Goal: Task Accomplishment & Management: Manage account settings

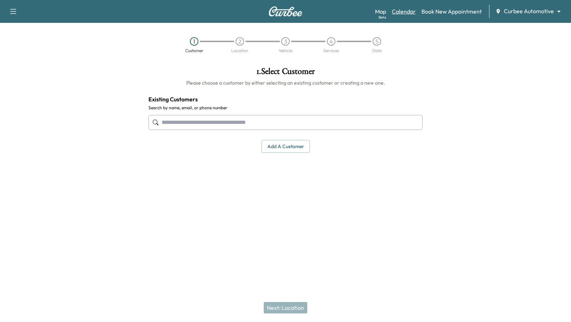
click at [400, 9] on link "Calendar" at bounding box center [404, 11] width 24 height 9
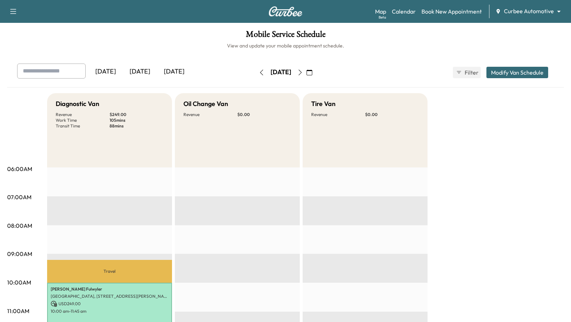
click at [187, 144] on div "Oil Change Van Revenue $ 0.00" at bounding box center [237, 130] width 125 height 74
click at [558, 12] on body "Support Log Out Map Beta Calendar Book New Appointment Curbee Automotive ******…" at bounding box center [285, 161] width 571 height 322
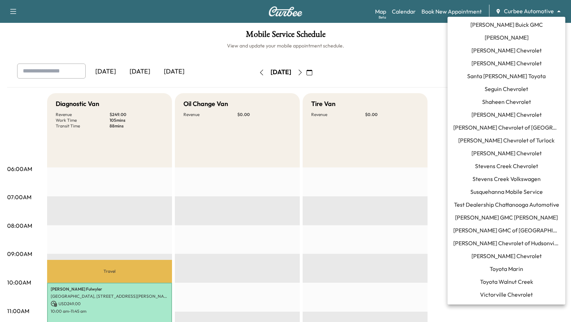
scroll to position [707, 0]
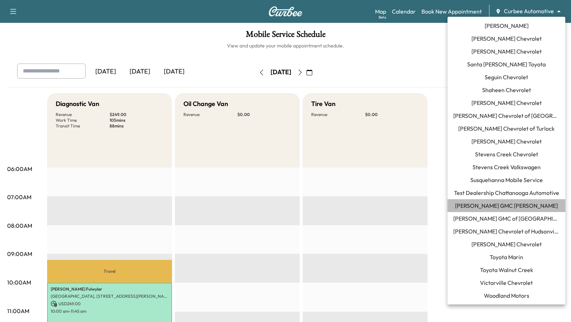
click at [505, 206] on span "[PERSON_NAME] GMC [PERSON_NAME]" at bounding box center [506, 205] width 103 height 9
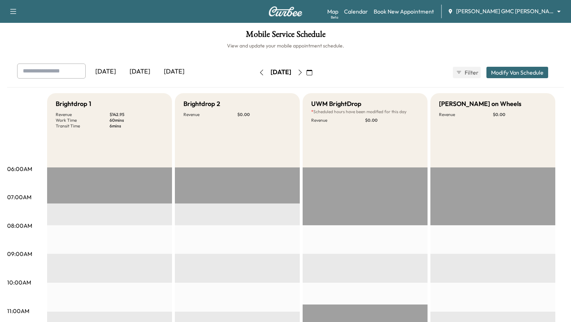
click at [303, 70] on icon "button" at bounding box center [300, 73] width 6 height 6
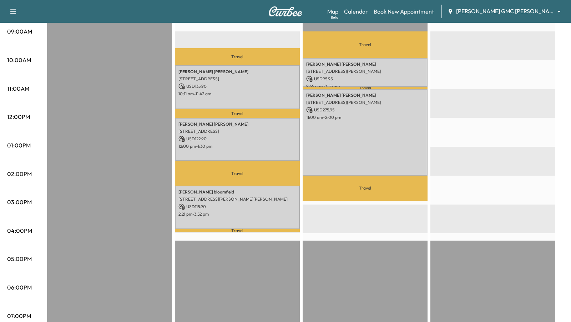
scroll to position [223, 0]
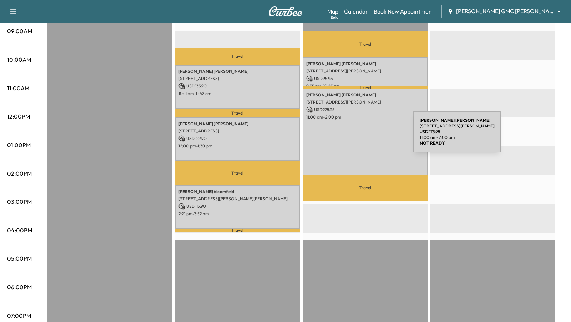
click at [360, 136] on div "James Raetz 585 S Blvd E, Pontiac, MI 48341, USA USD 275.95 11:00 am - 2:00 pm" at bounding box center [364, 131] width 125 height 86
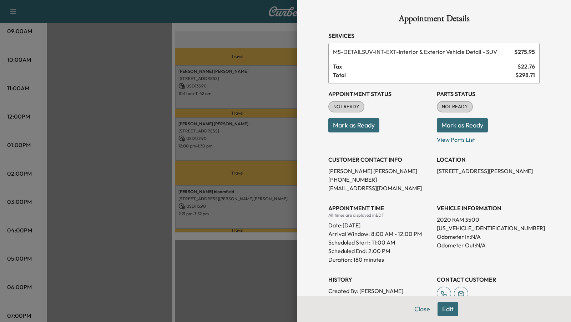
click at [442, 310] on button "Edit" at bounding box center [447, 309] width 21 height 14
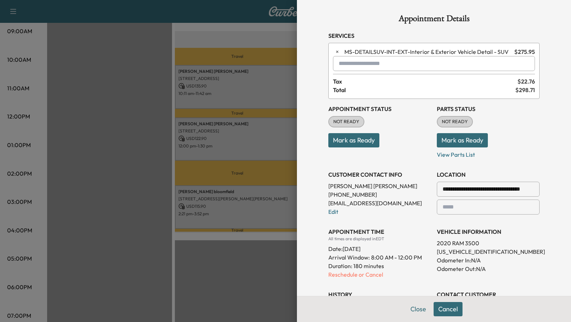
click at [371, 63] on input "text" at bounding box center [434, 63] width 202 height 15
type input "*"
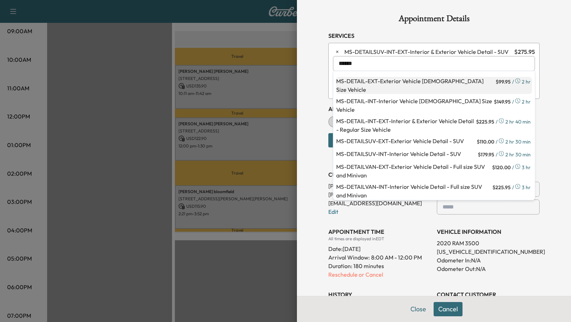
scroll to position [36, 0]
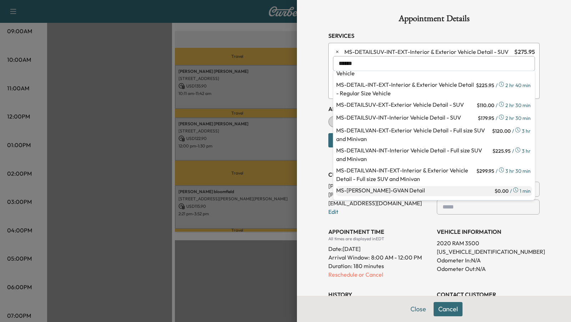
click at [372, 186] on p "MS-GVAN - GVAN Detail" at bounding box center [414, 191] width 157 height 10
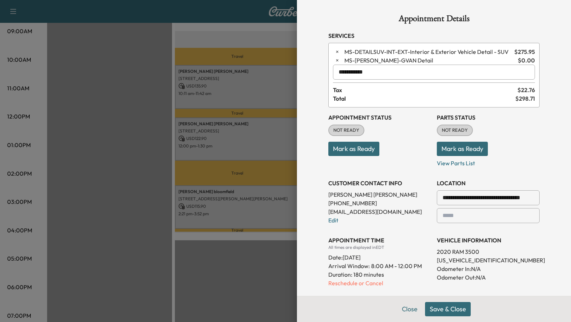
type input "**********"
click at [438, 312] on button "Save & Close" at bounding box center [448, 309] width 46 height 14
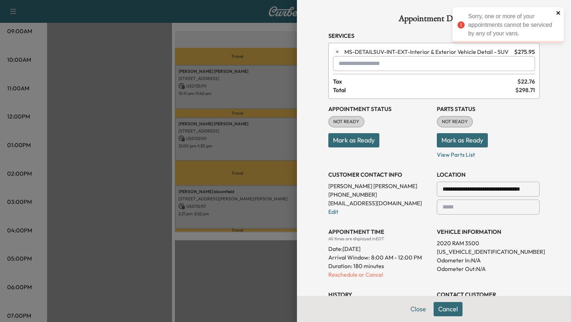
click at [559, 12] on icon "close" at bounding box center [558, 13] width 5 height 6
click at [373, 63] on input "text" at bounding box center [434, 63] width 202 height 15
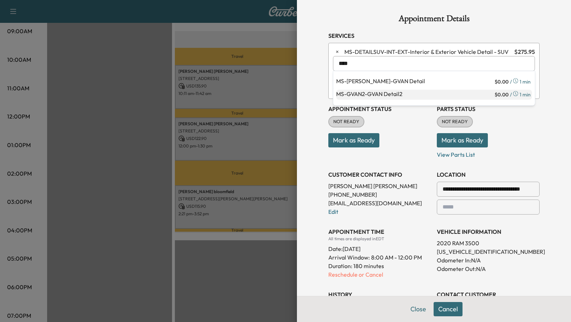
click at [373, 93] on p "MS-GVAN2 - GVAN Detail2" at bounding box center [414, 95] width 157 height 10
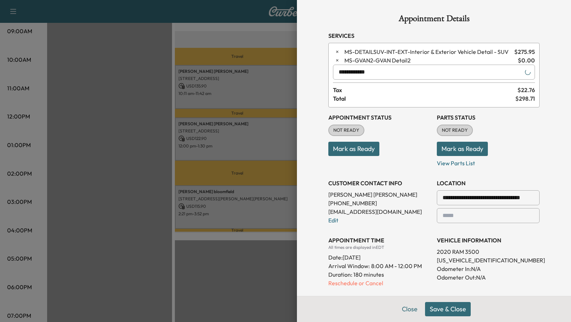
type input "**********"
click at [438, 309] on button "Save & Close" at bounding box center [448, 309] width 46 height 14
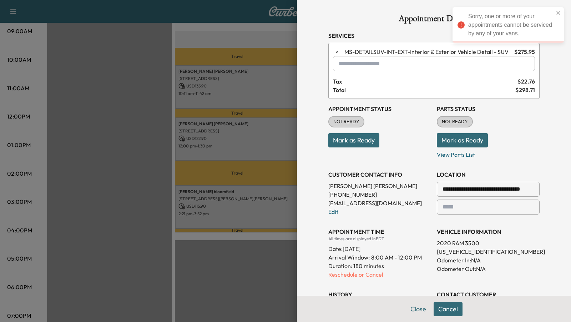
click at [398, 66] on input "text" at bounding box center [434, 63] width 202 height 15
click at [397, 143] on p "Mark as Ready" at bounding box center [379, 137] width 103 height 20
click at [233, 284] on div at bounding box center [285, 161] width 571 height 322
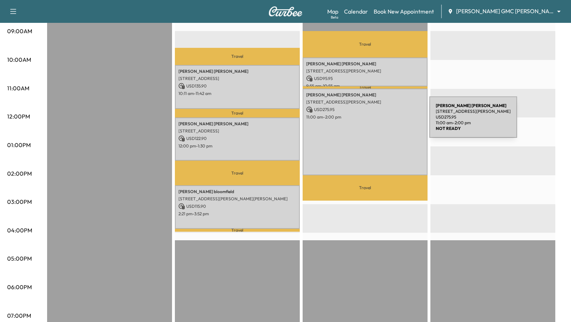
click at [376, 121] on div "James Raetz 585 S Blvd E, Pontiac, MI 48341, USA USD 275.95 11:00 am - 2:00 pm" at bounding box center [364, 131] width 125 height 86
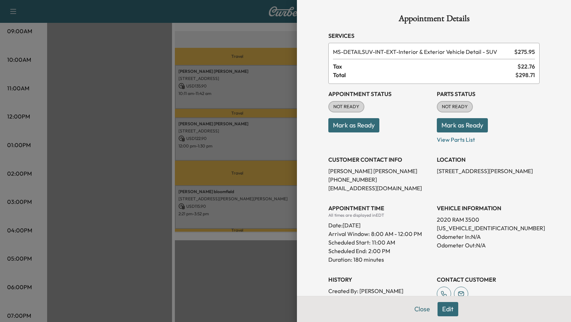
click at [376, 51] on span "MS-DETAILSUV-INT-EXT - Interior & Exterior Vehicle Detail - SUV" at bounding box center [422, 51] width 178 height 9
click at [192, 295] on div at bounding box center [285, 161] width 571 height 322
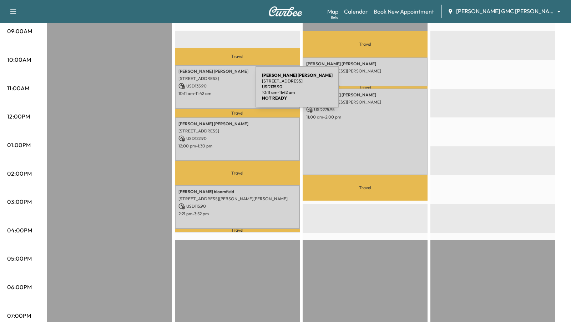
click at [202, 91] on p "10:11 am - 11:42 am" at bounding box center [237, 94] width 118 height 6
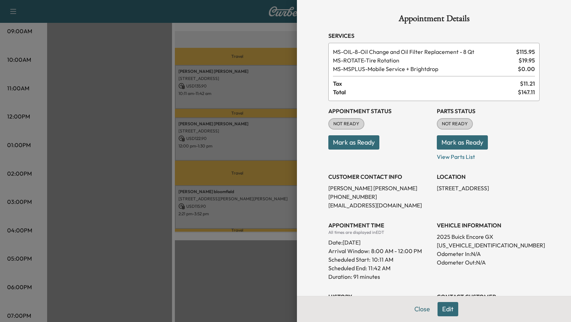
click at [202, 91] on div at bounding box center [285, 161] width 571 height 322
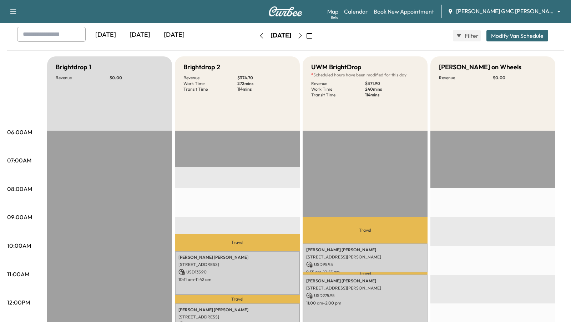
scroll to position [31, 0]
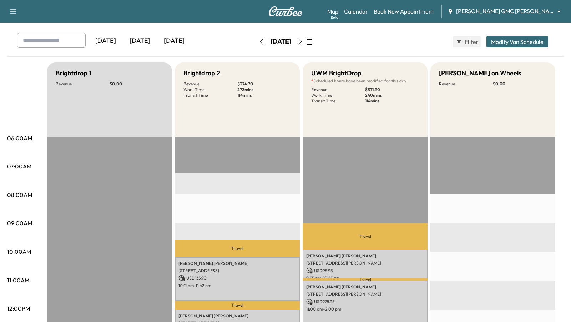
click at [509, 38] on button "Modify Van Schedule" at bounding box center [517, 41] width 62 height 11
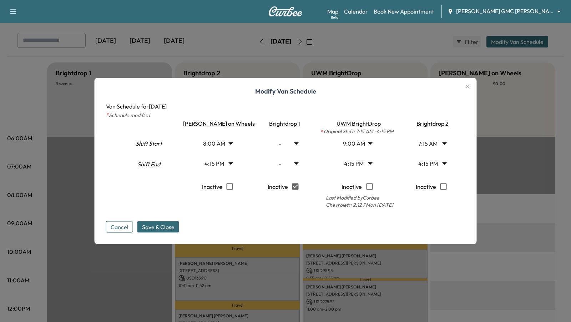
click at [359, 143] on body "Support Log Out Map Beta Calendar Book New Appointment Todd Wenzel Buick GMC Da…" at bounding box center [285, 130] width 571 height 322
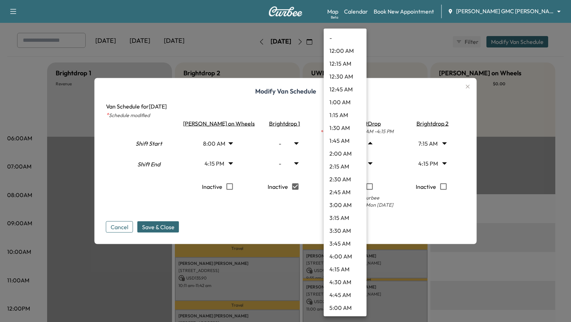
scroll to position [340, 0]
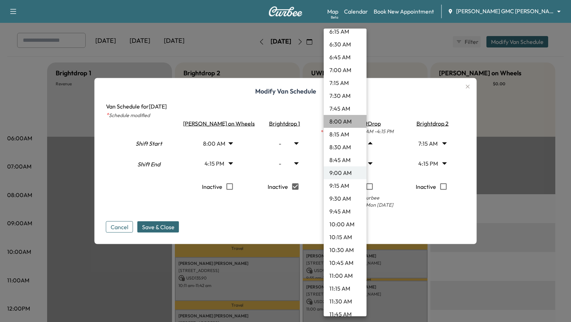
click at [346, 117] on li "8:00 AM" at bounding box center [345, 121] width 43 height 13
type input "*"
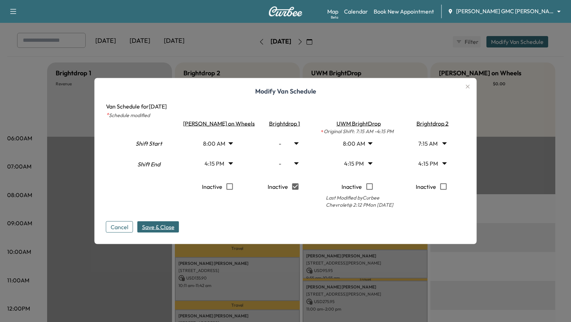
click at [171, 228] on span "Save & Close" at bounding box center [158, 227] width 32 height 9
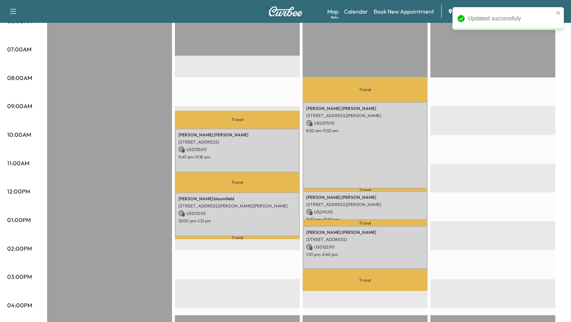
scroll to position [148, 0]
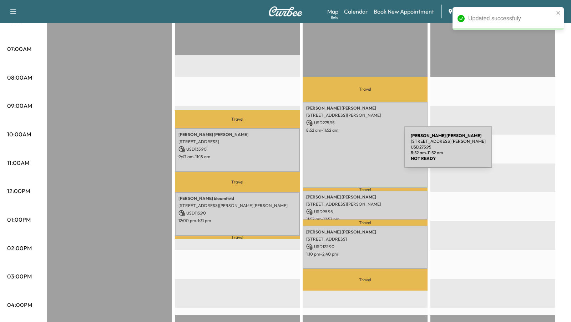
click at [351, 151] on div "[PERSON_NAME] [STREET_ADDRESS][PERSON_NAME] USD 275.95 8:52 am - 11:52 am" at bounding box center [364, 145] width 125 height 86
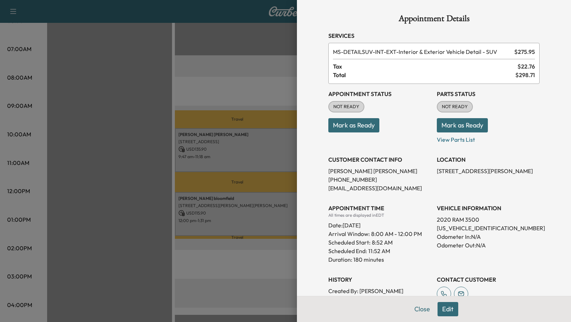
click at [447, 307] on button "Edit" at bounding box center [447, 309] width 21 height 14
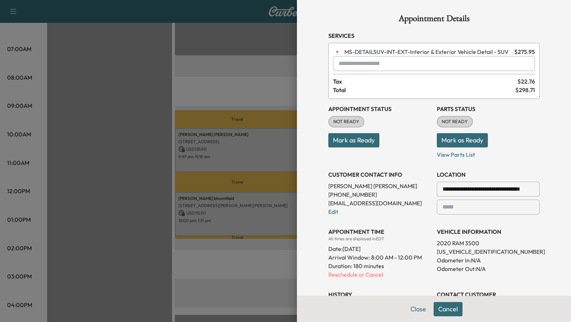
click at [385, 67] on input "text" at bounding box center [434, 63] width 202 height 15
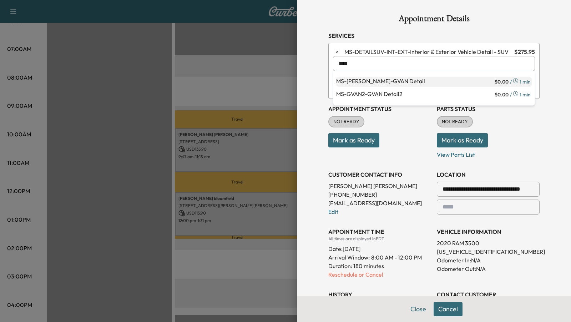
click at [395, 82] on p "MS-GVAN - GVAN Detail" at bounding box center [414, 82] width 157 height 10
type input "**********"
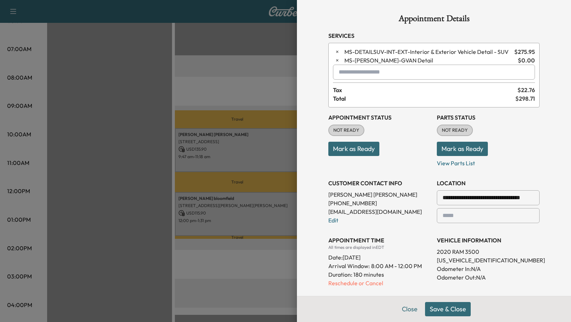
click at [436, 307] on button "Save & Close" at bounding box center [448, 309] width 46 height 14
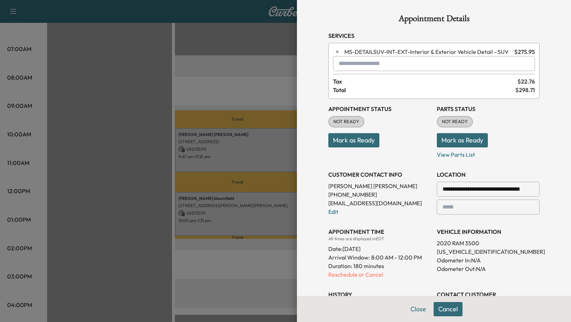
click at [256, 56] on div at bounding box center [285, 161] width 571 height 322
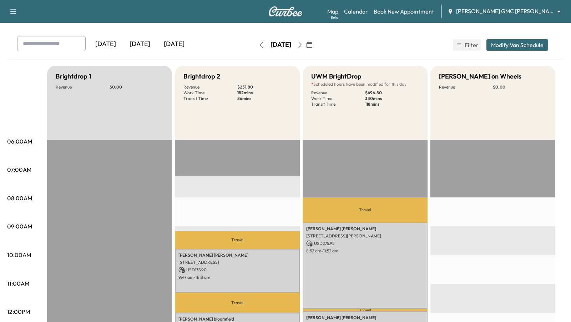
scroll to position [22, 0]
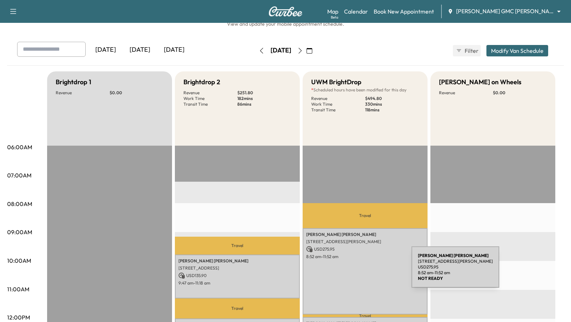
click at [358, 271] on div "[PERSON_NAME] [STREET_ADDRESS][PERSON_NAME] USD 275.95 8:52 am - 11:52 am" at bounding box center [364, 271] width 125 height 86
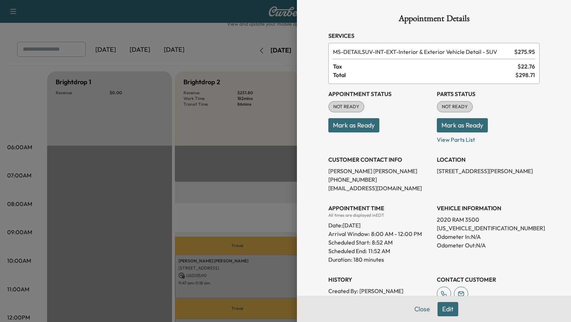
click at [232, 189] on div at bounding box center [285, 161] width 571 height 322
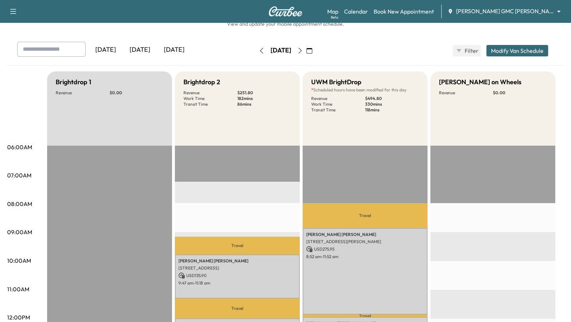
click at [522, 52] on button "Modify Van Schedule" at bounding box center [517, 50] width 62 height 11
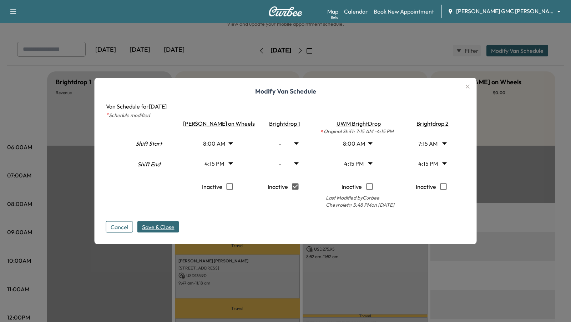
click at [231, 138] on body "Support Log Out Map Beta Calendar Book New Appointment Todd Wenzel Buick GMC Da…" at bounding box center [285, 139] width 571 height 322
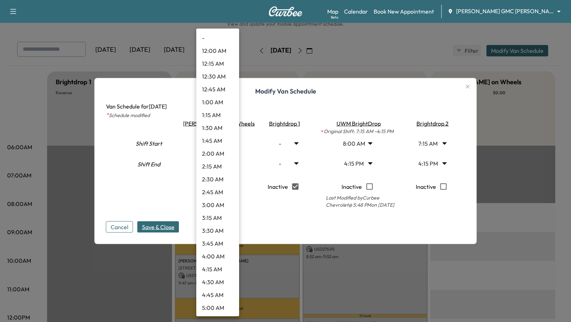
scroll to position [289, 0]
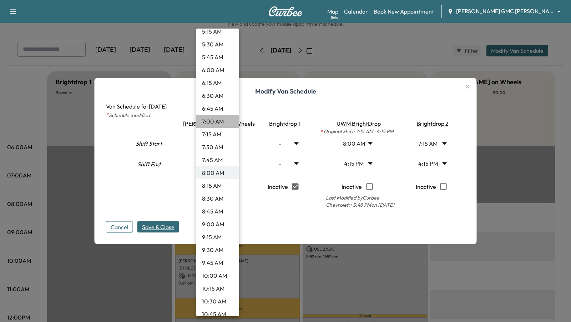
click at [225, 117] on li "7:00 AM" at bounding box center [217, 121] width 43 height 13
type input "*"
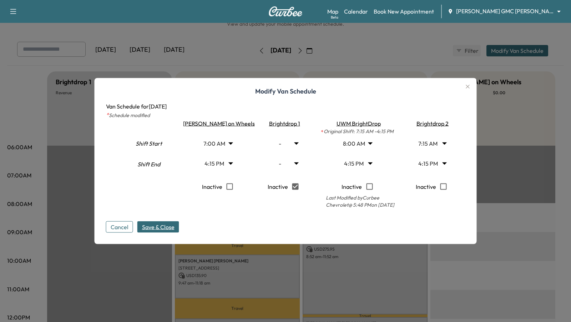
click at [163, 232] on button "Save & Close" at bounding box center [158, 226] width 42 height 11
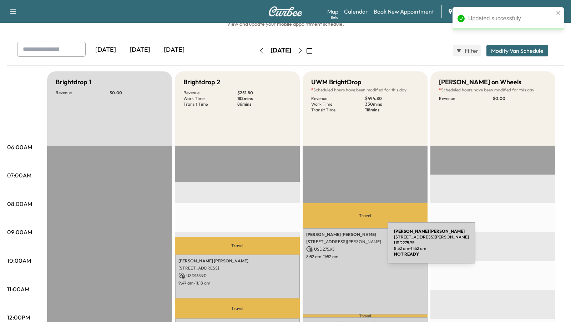
click at [334, 247] on p "USD 275.95" at bounding box center [365, 249] width 118 height 6
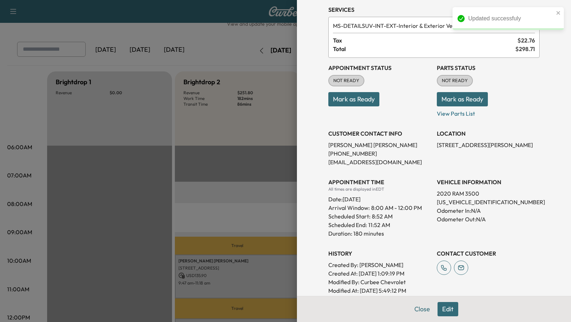
scroll to position [29, 0]
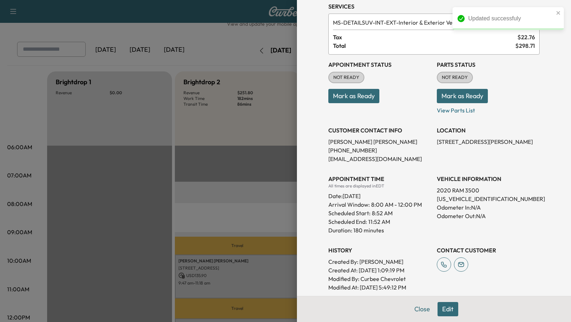
click at [248, 202] on div at bounding box center [285, 161] width 571 height 322
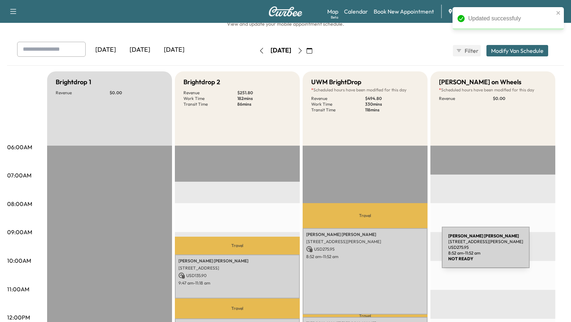
click at [385, 254] on p "8:52 am - 11:52 am" at bounding box center [365, 257] width 118 height 6
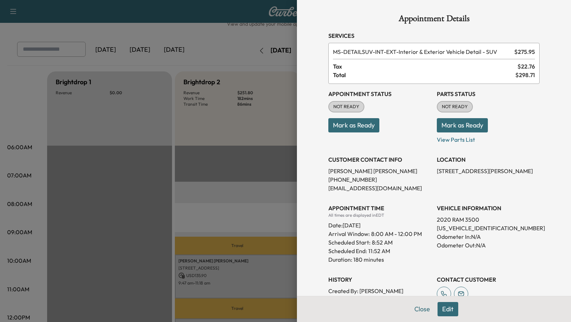
click at [444, 310] on button "Edit" at bounding box center [447, 309] width 21 height 14
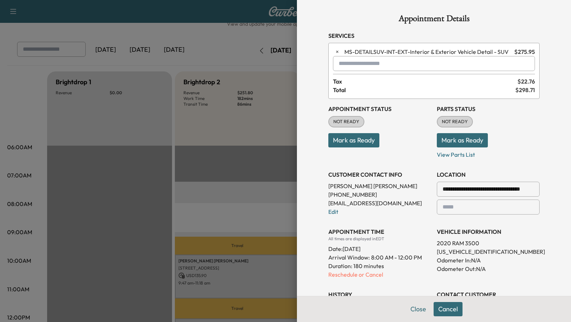
click at [394, 67] on input "text" at bounding box center [434, 63] width 202 height 15
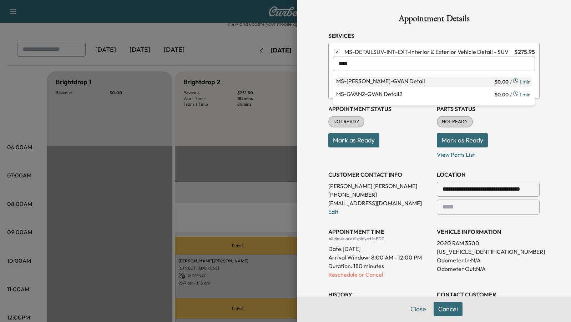
click at [392, 82] on p "MS-GVAN - GVAN Detail" at bounding box center [414, 82] width 157 height 10
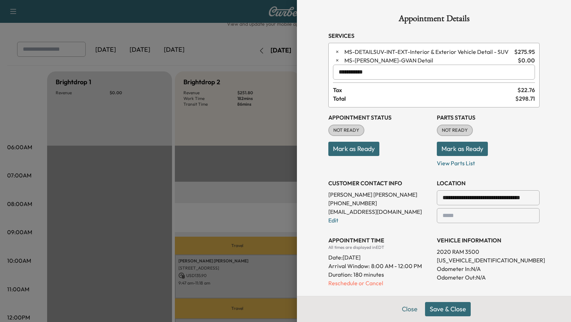
type input "**********"
click at [444, 307] on button "Save & Close" at bounding box center [448, 309] width 46 height 14
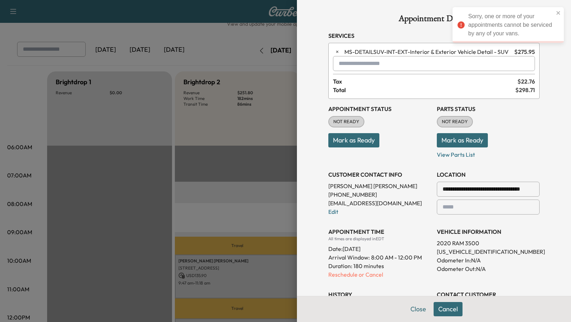
click at [397, 64] on input "text" at bounding box center [434, 63] width 202 height 15
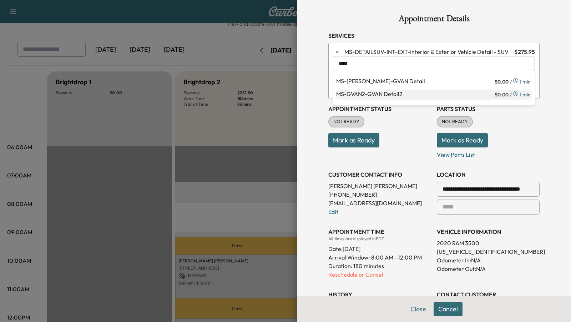
click at [396, 94] on p "MS-GVAN2 - GVAN Detail2" at bounding box center [414, 95] width 157 height 10
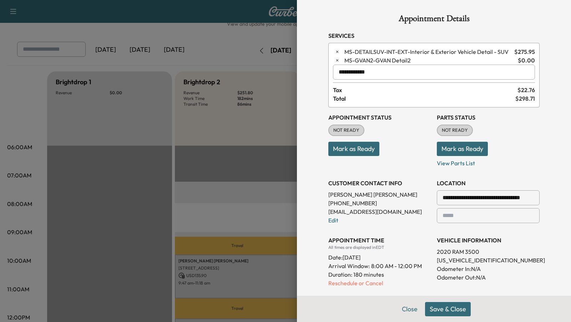
type input "**********"
click at [439, 316] on div "Close Save & Close" at bounding box center [434, 309] width 274 height 26
click at [441, 309] on button "Save & Close" at bounding box center [448, 309] width 46 height 14
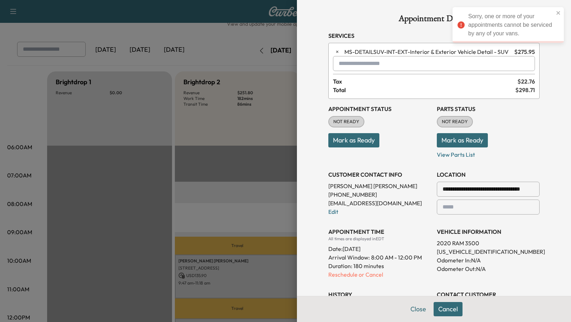
click at [243, 190] on div at bounding box center [285, 161] width 571 height 322
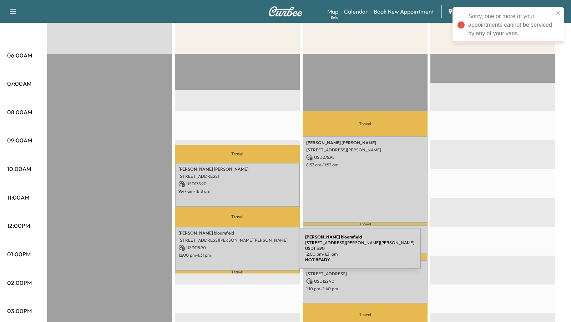
scroll to position [118, 0]
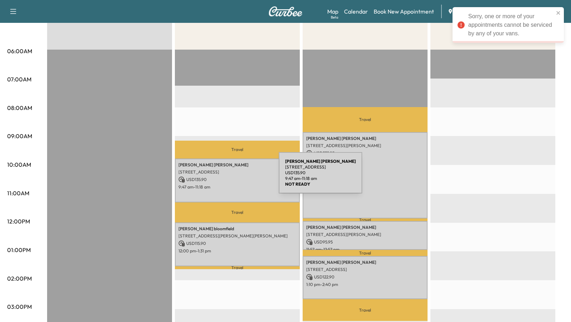
click at [225, 177] on p "USD 135.90" at bounding box center [237, 179] width 118 height 6
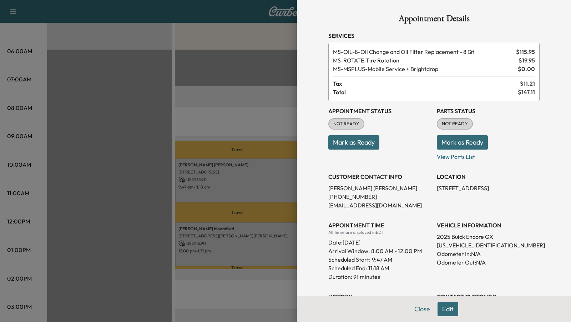
click at [222, 112] on div at bounding box center [285, 161] width 571 height 322
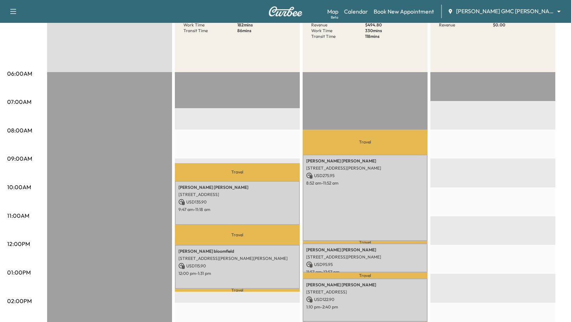
scroll to position [102, 0]
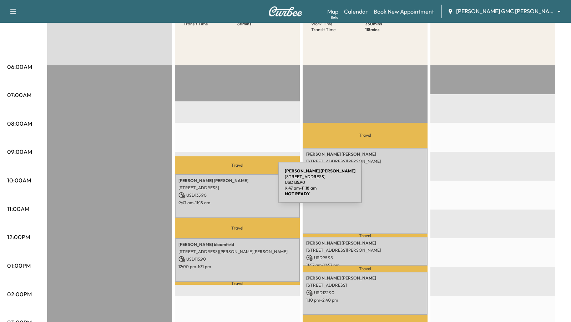
click at [225, 187] on p "[STREET_ADDRESS]" at bounding box center [237, 188] width 118 height 6
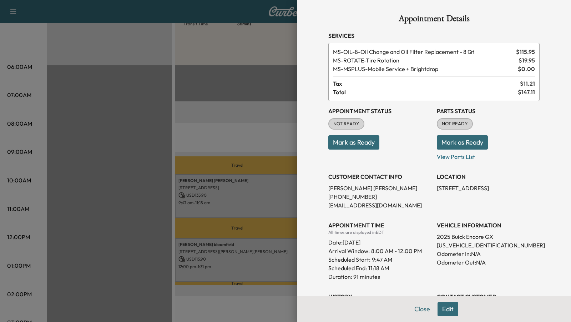
click at [225, 107] on div at bounding box center [285, 161] width 571 height 322
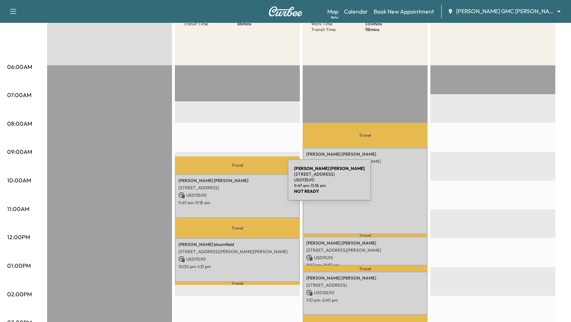
click at [234, 185] on p "[STREET_ADDRESS]" at bounding box center [237, 188] width 118 height 6
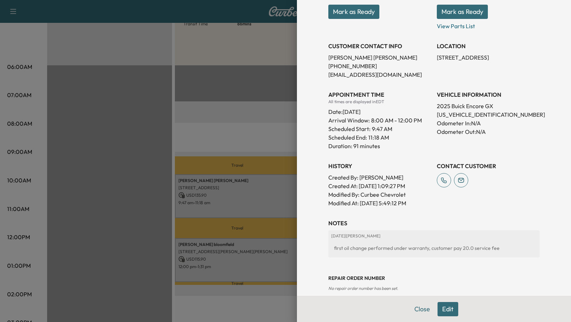
scroll to position [139, 0]
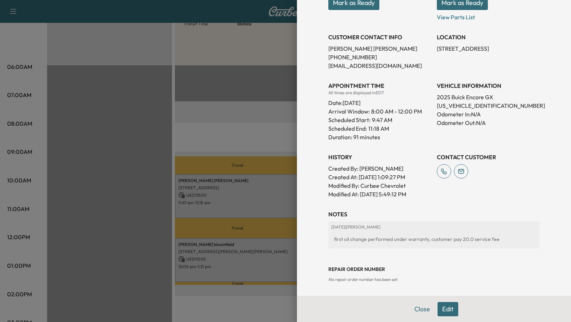
click at [230, 129] on div at bounding box center [285, 161] width 571 height 322
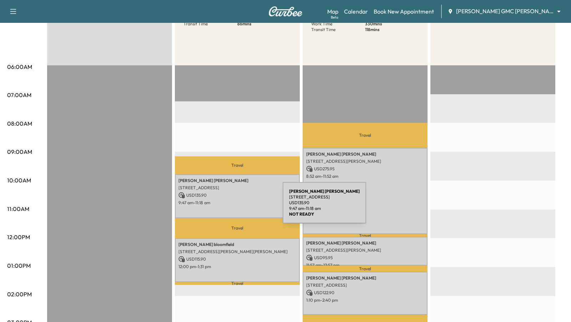
click at [229, 207] on div "brian crowl 210 W Drahner Rd, Oxford, MI 48371, USA USD 135.90 9:47 am - 11:18 …" at bounding box center [237, 196] width 125 height 44
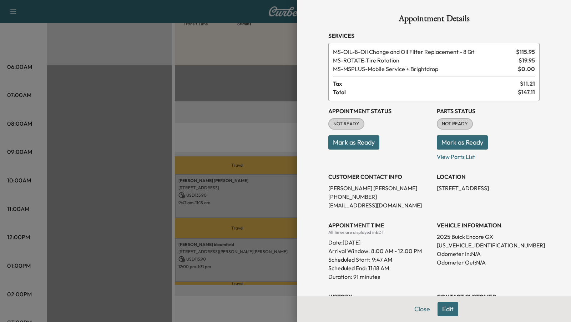
click at [234, 142] on div at bounding box center [285, 161] width 571 height 322
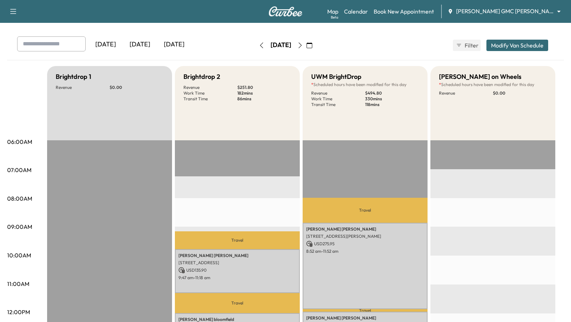
scroll to position [0, 0]
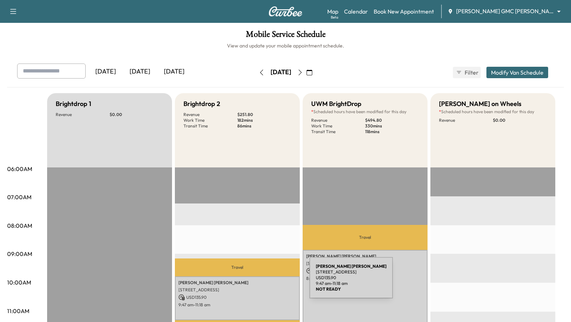
click at [251, 285] on div "brian crowl 210 W Drahner Rd, Oxford, MI 48371, USA USD 135.90 9:47 am - 11:18 …" at bounding box center [237, 298] width 125 height 44
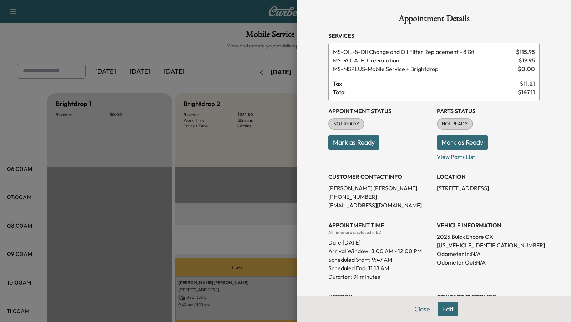
click at [447, 311] on button "Edit" at bounding box center [447, 309] width 21 height 14
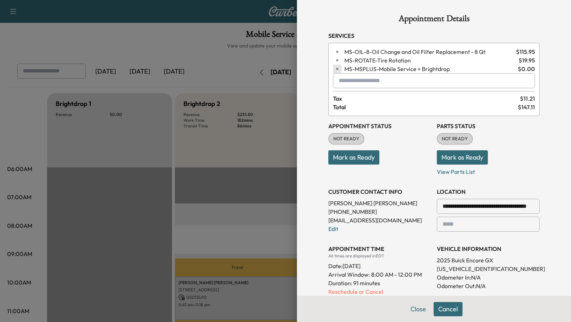
click at [338, 68] on icon "button" at bounding box center [337, 68] width 5 height 5
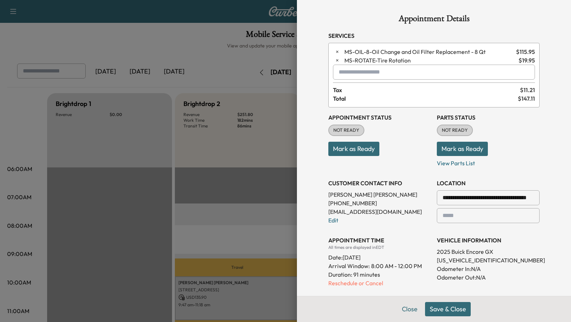
click at [434, 307] on button "Save & Close" at bounding box center [448, 309] width 46 height 14
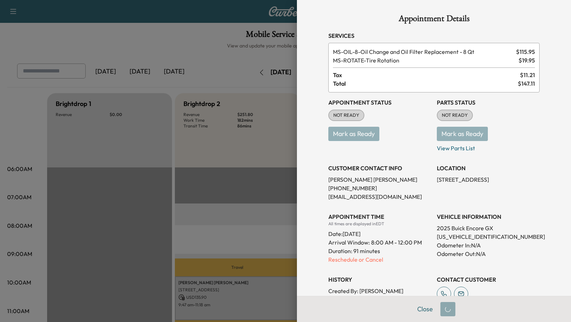
click at [227, 230] on div at bounding box center [285, 161] width 571 height 322
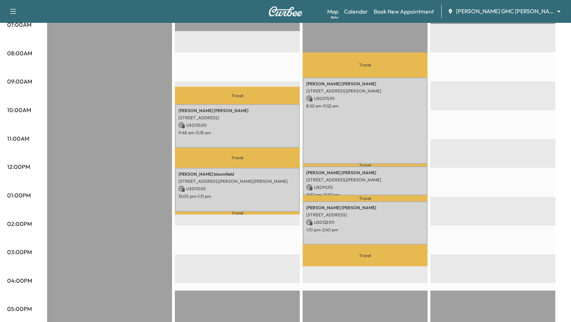
scroll to position [173, 0]
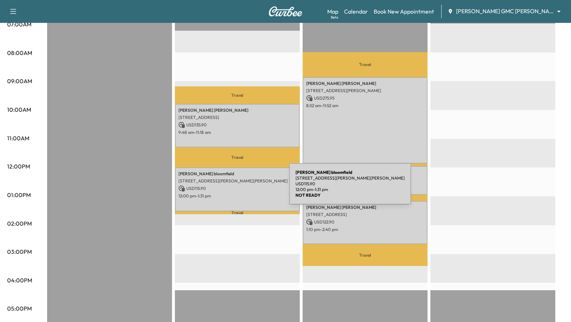
click at [235, 188] on p "USD 115.90" at bounding box center [237, 188] width 118 height 6
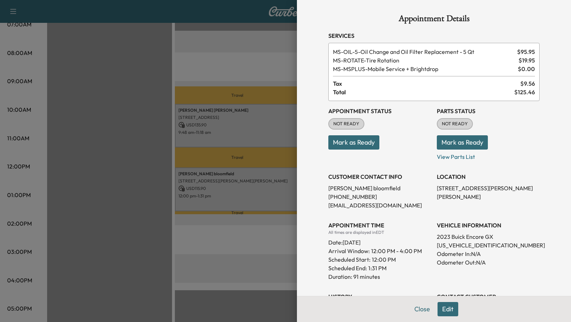
click at [219, 148] on div at bounding box center [285, 161] width 571 height 322
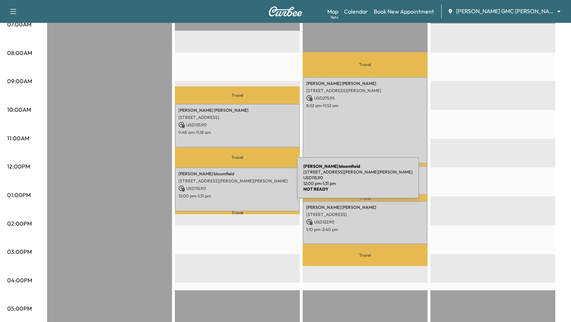
click at [243, 182] on p "[STREET_ADDRESS][PERSON_NAME][PERSON_NAME]" at bounding box center [237, 181] width 118 height 6
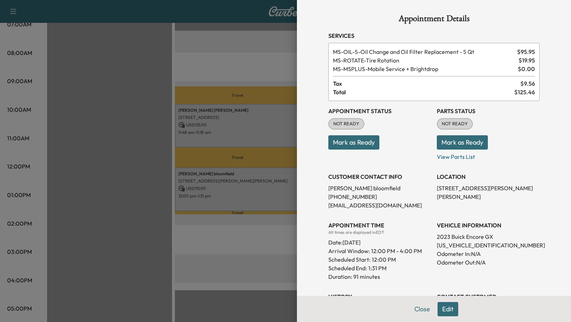
click at [243, 182] on div at bounding box center [285, 161] width 571 height 322
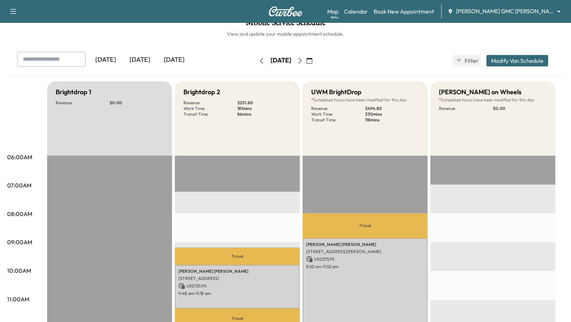
scroll to position [0, 0]
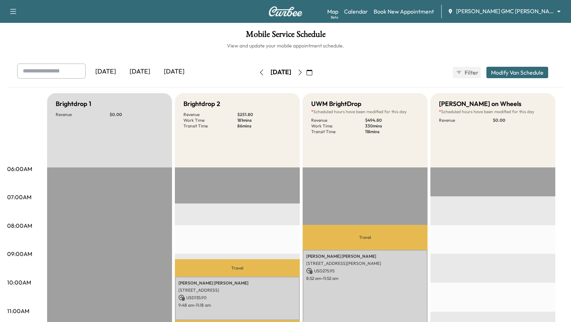
click at [520, 72] on button "Modify Van Schedule" at bounding box center [517, 72] width 62 height 11
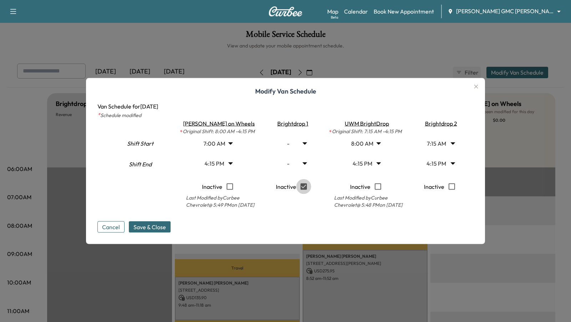
type input "*"
click at [151, 230] on span "Save & Close" at bounding box center [149, 227] width 32 height 9
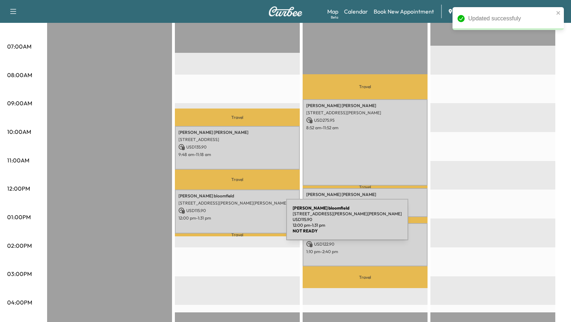
scroll to position [157, 0]
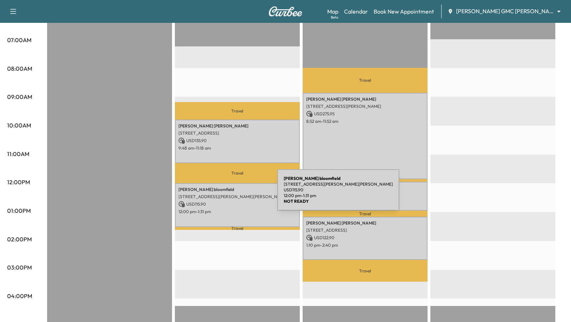
click at [224, 194] on p "[STREET_ADDRESS][PERSON_NAME][PERSON_NAME]" at bounding box center [237, 197] width 118 height 6
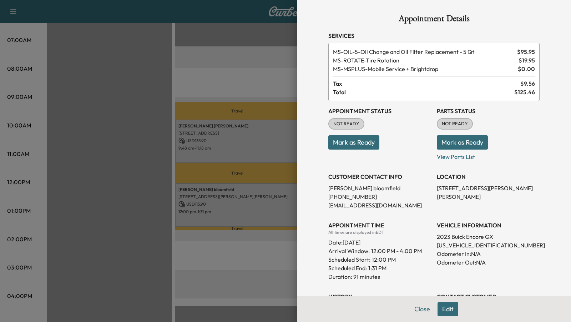
click at [446, 309] on button "Edit" at bounding box center [447, 309] width 21 height 14
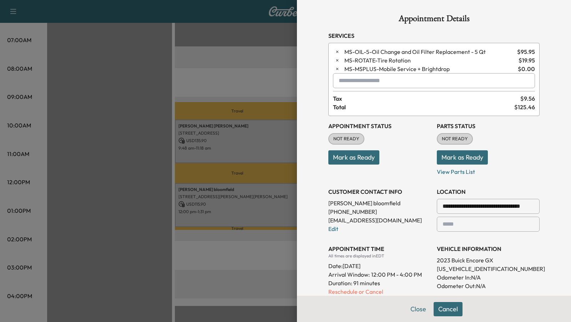
click at [409, 72] on span "MS-MSPLUS - Mobile Service + Brightdrop" at bounding box center [429, 69] width 171 height 9
click at [343, 77] on div at bounding box center [340, 80] width 9 height 9
click at [259, 74] on div at bounding box center [285, 161] width 571 height 322
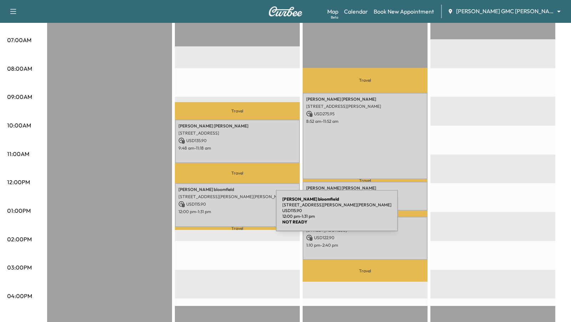
click at [222, 215] on div "carolann bloomfield 8473 Omar Dr, Davison, MI 48423, USA USD 115.90 12:00 pm - …" at bounding box center [237, 205] width 125 height 44
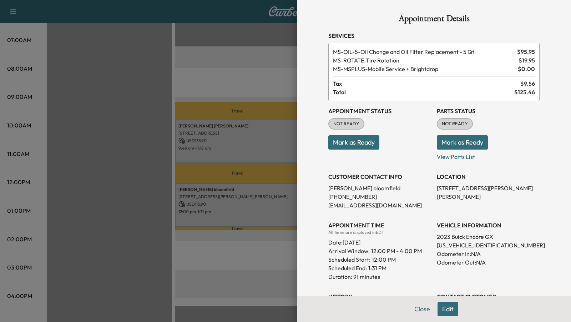
click at [344, 70] on span "MS-MSPLUS - Mobile Service + Brightdrop" at bounding box center [424, 69] width 182 height 9
click at [444, 309] on button "Edit" at bounding box center [447, 309] width 21 height 14
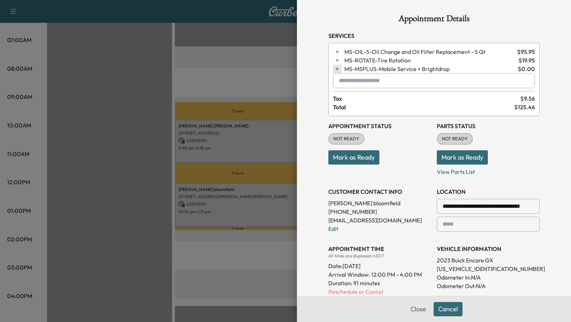
click at [337, 68] on icon "button" at bounding box center [337, 69] width 2 height 2
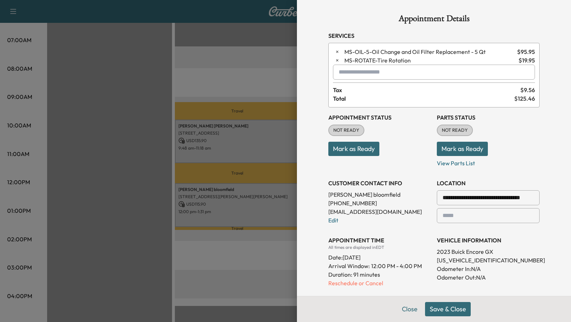
click at [442, 309] on button "Save & Close" at bounding box center [448, 309] width 46 height 14
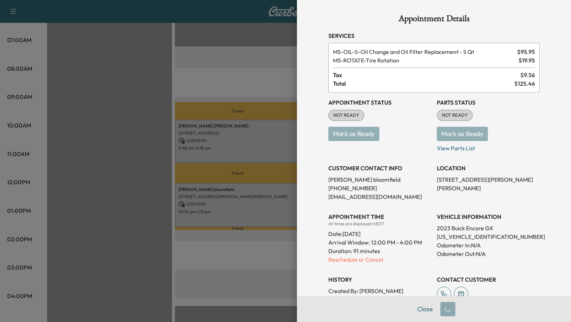
click at [253, 282] on div at bounding box center [285, 161] width 571 height 322
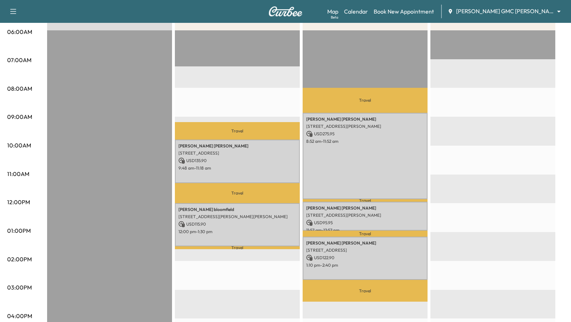
scroll to position [138, 0]
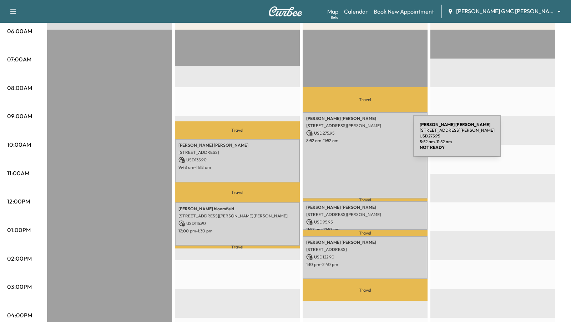
click at [360, 141] on p "8:52 am - 11:52 am" at bounding box center [365, 141] width 118 height 6
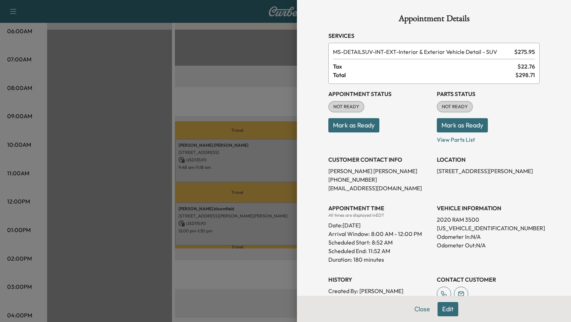
click at [450, 309] on button "Edit" at bounding box center [447, 309] width 21 height 14
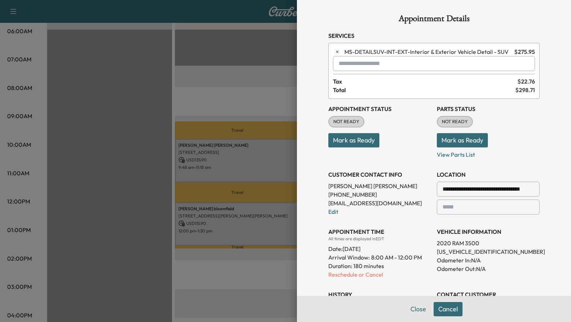
click at [377, 65] on input "text" at bounding box center [434, 63] width 202 height 15
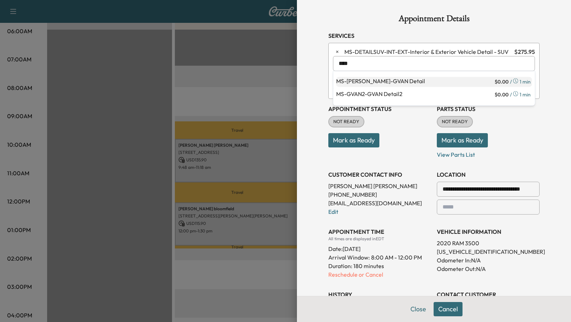
click at [385, 82] on p "MS-GVAN - GVAN Detail" at bounding box center [414, 82] width 157 height 10
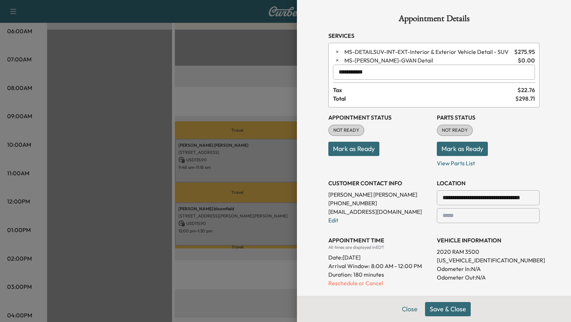
type input "**********"
click at [436, 305] on button "Save & Close" at bounding box center [448, 309] width 46 height 14
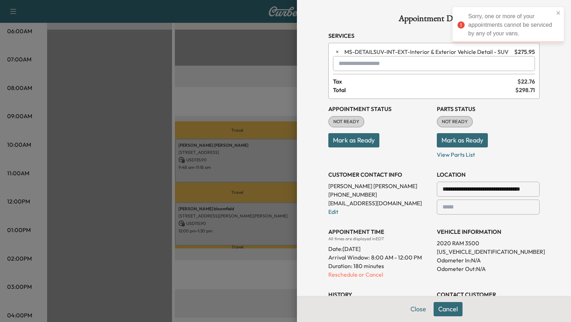
click at [390, 62] on input "text" at bounding box center [434, 63] width 202 height 15
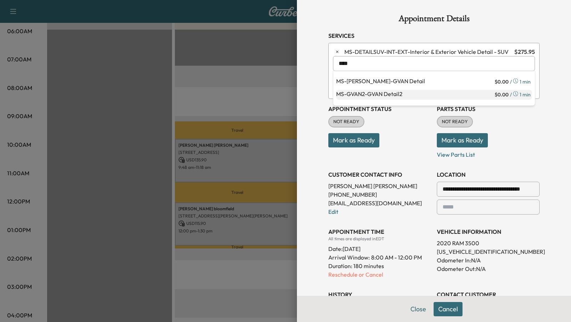
click at [378, 92] on p "MS-GVAN2 - GVAN Detail2" at bounding box center [414, 95] width 157 height 10
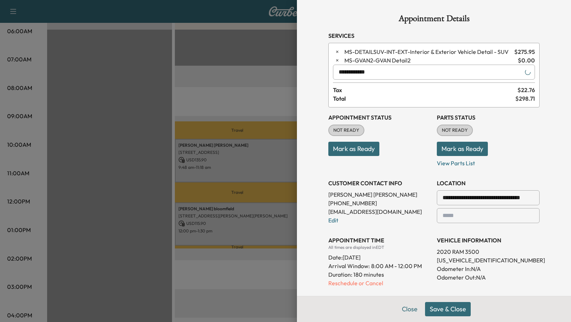
type input "**********"
click at [438, 312] on button "Save & Close" at bounding box center [448, 309] width 46 height 14
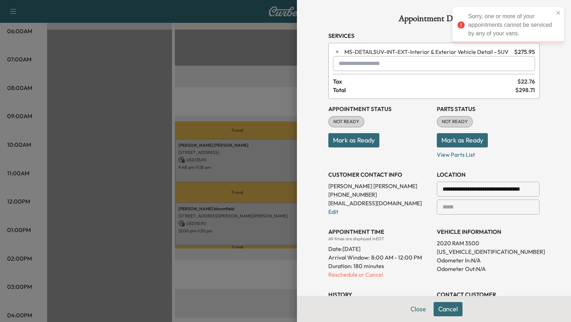
click at [239, 109] on div at bounding box center [285, 161] width 571 height 322
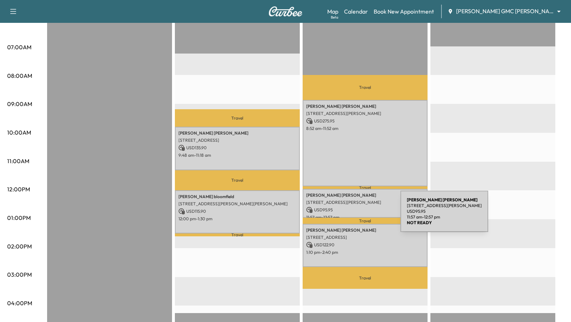
scroll to position [161, 0]
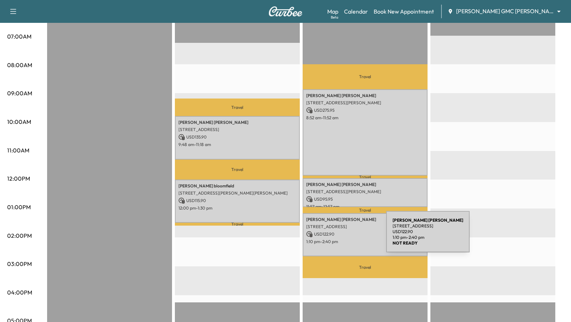
click at [332, 236] on p "USD 122.90" at bounding box center [365, 234] width 118 height 6
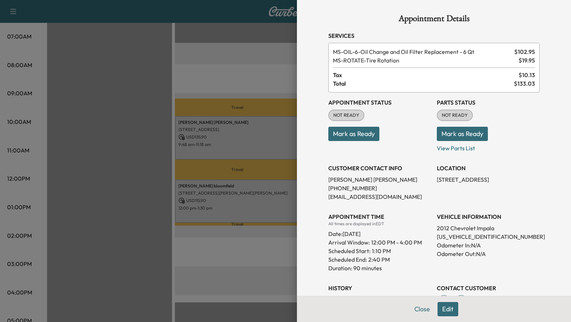
click at [263, 249] on div at bounding box center [285, 161] width 571 height 322
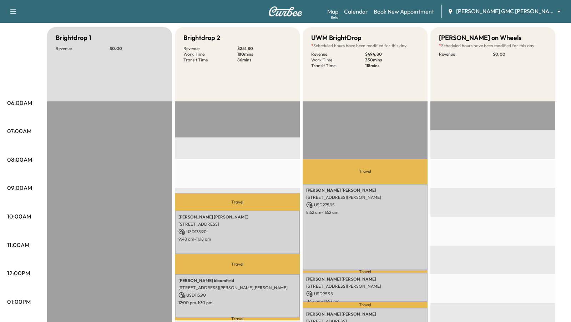
scroll to position [69, 0]
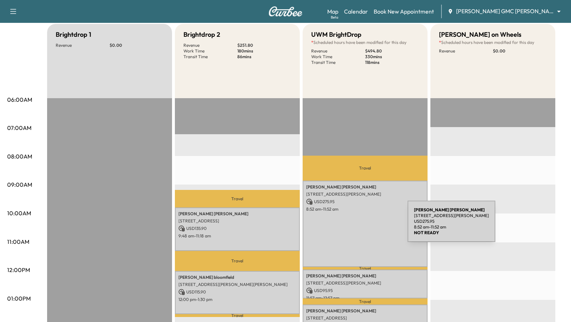
click at [354, 225] on div "[PERSON_NAME] [STREET_ADDRESS][PERSON_NAME] USD 275.95 8:52 am - 11:52 am" at bounding box center [364, 223] width 125 height 86
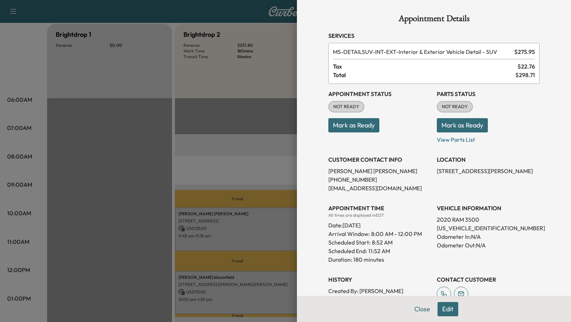
click at [286, 178] on div at bounding box center [285, 161] width 571 height 322
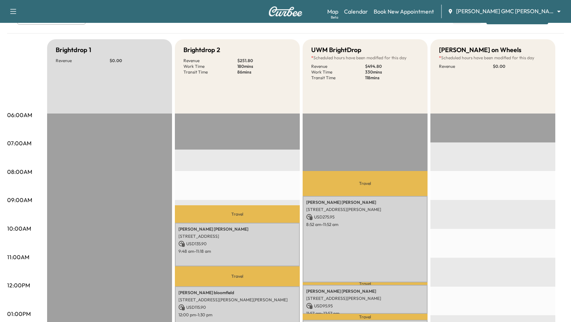
scroll to position [52, 0]
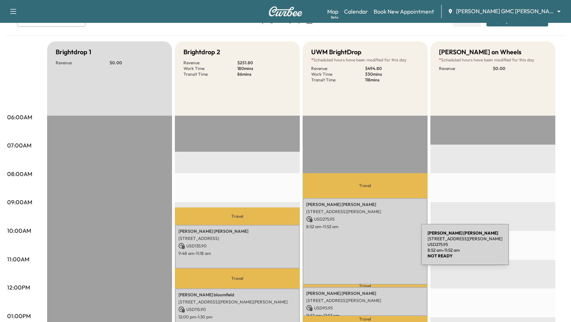
click at [367, 249] on div "[PERSON_NAME] [STREET_ADDRESS][PERSON_NAME] USD 275.95 8:52 am - 11:52 am" at bounding box center [364, 241] width 125 height 86
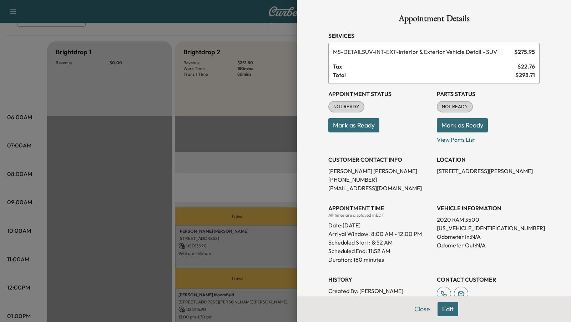
click at [271, 199] on div at bounding box center [285, 161] width 571 height 322
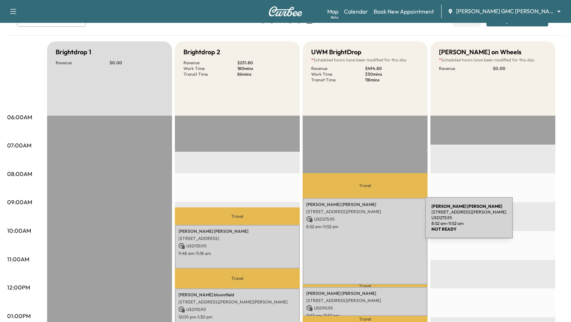
click at [371, 222] on div "[PERSON_NAME] [STREET_ADDRESS][PERSON_NAME] USD 275.95 8:52 am - 11:52 am" at bounding box center [364, 241] width 125 height 86
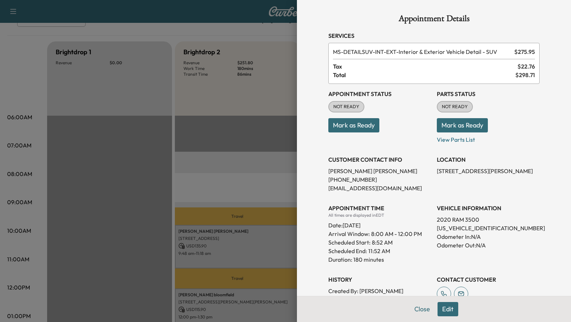
click at [262, 169] on div at bounding box center [285, 161] width 571 height 322
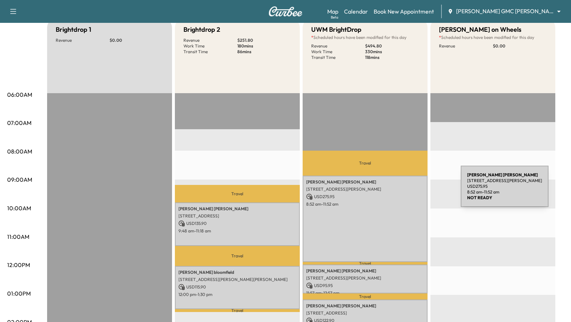
scroll to position [94, 0]
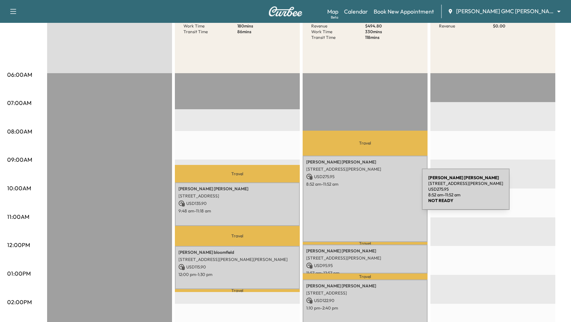
click at [368, 193] on div "[PERSON_NAME] [STREET_ADDRESS][PERSON_NAME] USD 275.95 8:52 am - 11:52 am" at bounding box center [364, 199] width 125 height 86
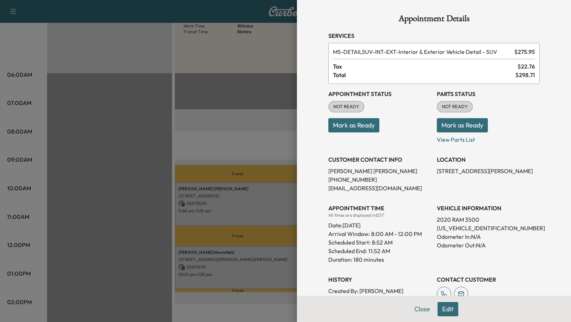
click at [246, 134] on div at bounding box center [285, 161] width 571 height 322
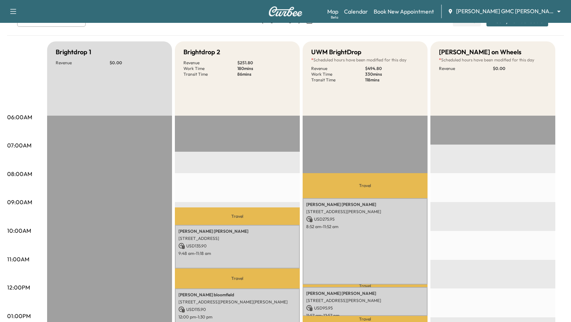
scroll to position [0, 0]
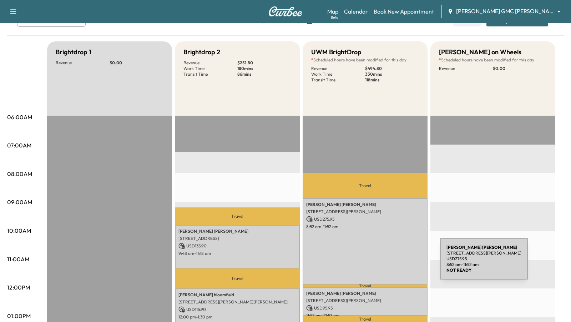
scroll to position [55, 0]
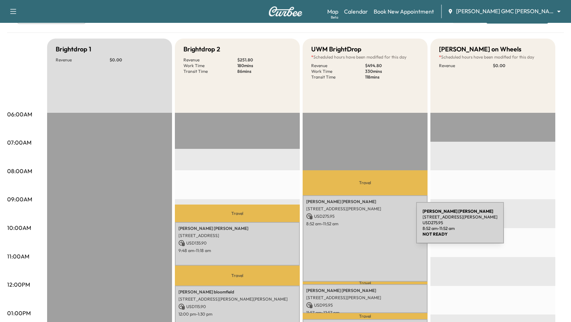
click at [362, 227] on div "[PERSON_NAME] [STREET_ADDRESS][PERSON_NAME] USD 275.95 8:52 am - 11:52 am" at bounding box center [364, 238] width 125 height 86
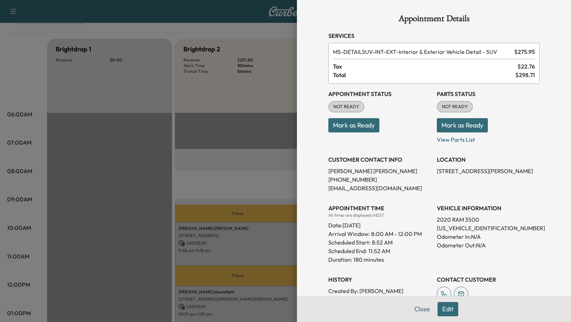
click at [207, 157] on div at bounding box center [285, 161] width 571 height 322
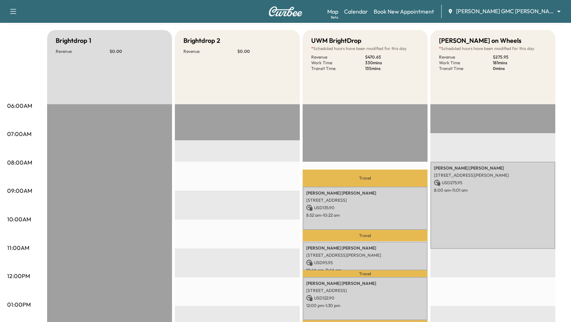
scroll to position [63, 0]
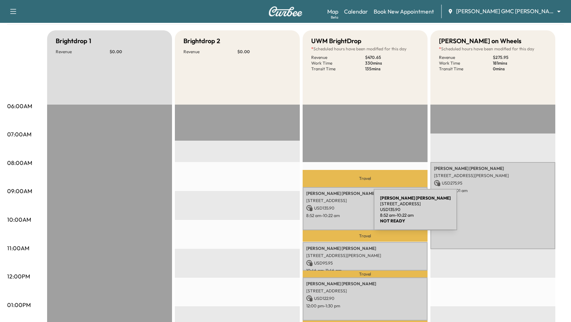
click at [320, 214] on p "8:52 am - 10:22 am" at bounding box center [365, 216] width 118 height 6
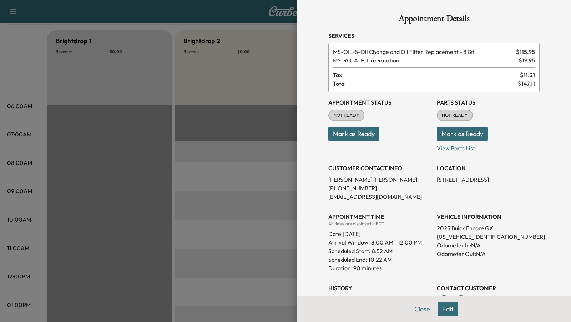
click at [264, 185] on div at bounding box center [285, 161] width 571 height 322
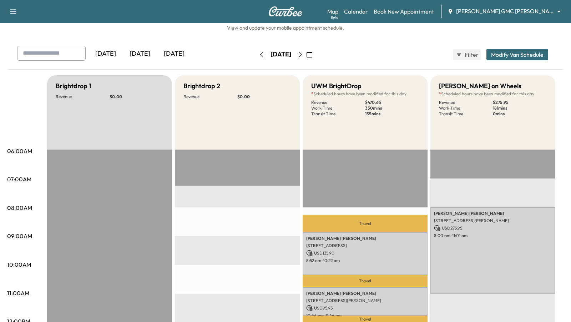
scroll to position [10, 0]
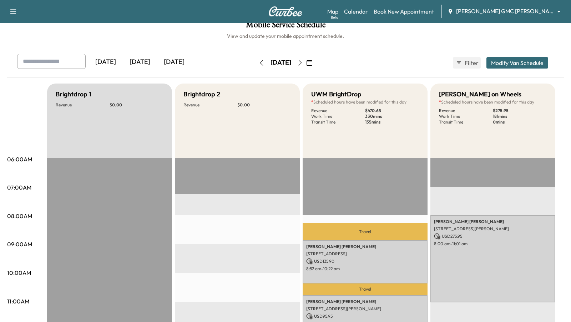
click at [521, 60] on button "Modify Van Schedule" at bounding box center [517, 62] width 62 height 11
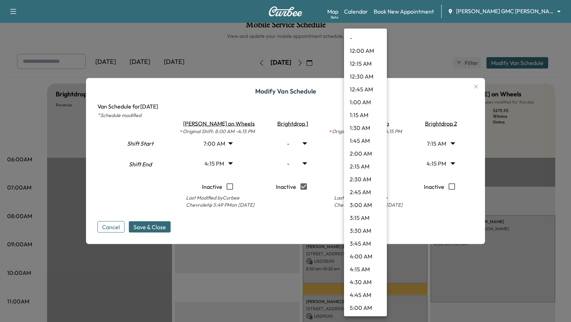
click at [377, 142] on body "Support Log Out Map Beta Calendar Book New Appointment [PERSON_NAME] GMC [PERSO…" at bounding box center [285, 151] width 571 height 322
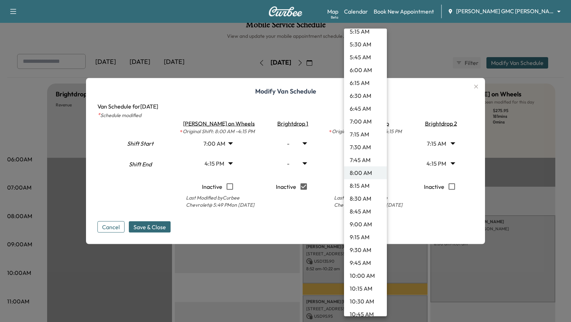
click at [356, 123] on li "7:00 AM" at bounding box center [365, 121] width 43 height 13
type input "*"
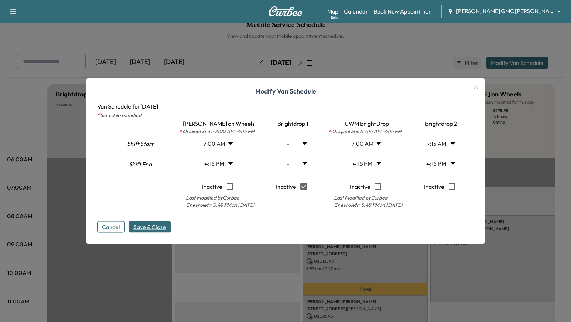
click at [149, 228] on span "Save & Close" at bounding box center [149, 227] width 32 height 9
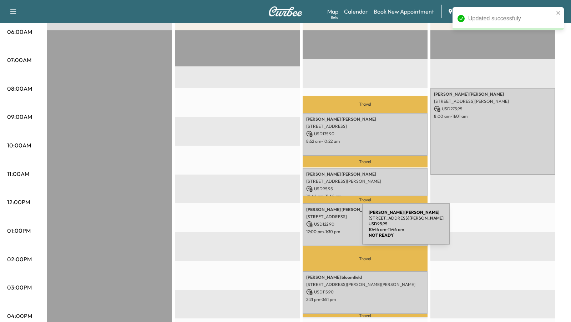
scroll to position [148, 0]
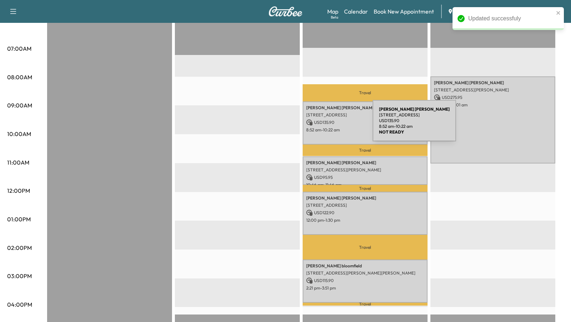
click at [319, 125] on div "[PERSON_NAME] [STREET_ADDRESS] USD 135.90 8:52 am - 10:22 am" at bounding box center [364, 122] width 125 height 43
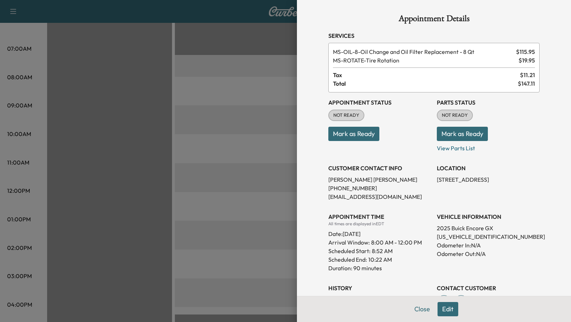
click at [244, 159] on div at bounding box center [285, 161] width 571 height 322
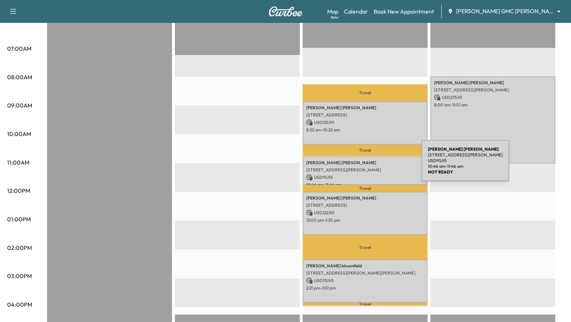
click at [368, 165] on div "[PERSON_NAME] [STREET_ADDRESS][PERSON_NAME] USD 95.95 10:46 am - 11:46 am" at bounding box center [364, 170] width 125 height 29
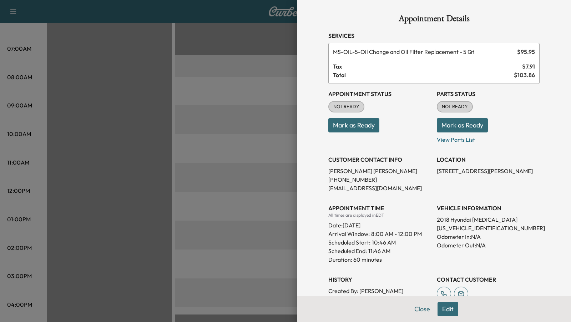
click at [231, 200] on div at bounding box center [285, 161] width 571 height 322
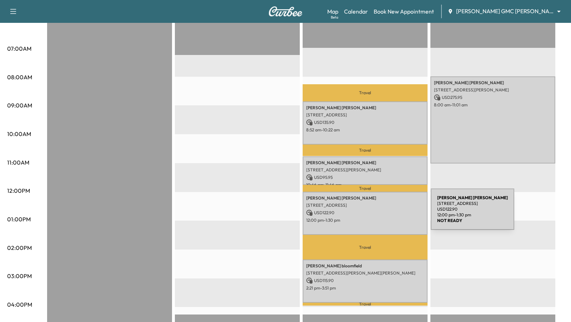
click at [377, 213] on p "USD 122.90" at bounding box center [365, 212] width 118 height 6
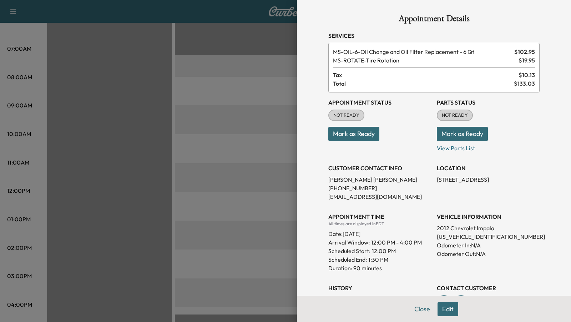
click at [278, 128] on div at bounding box center [285, 161] width 571 height 322
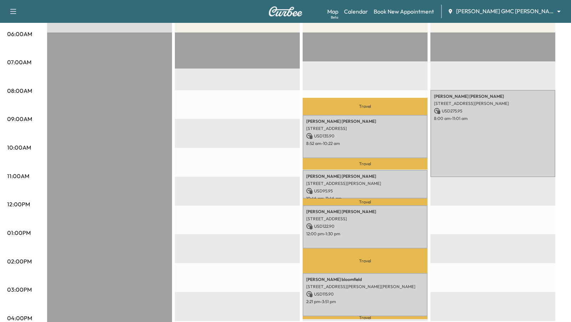
scroll to position [140, 0]
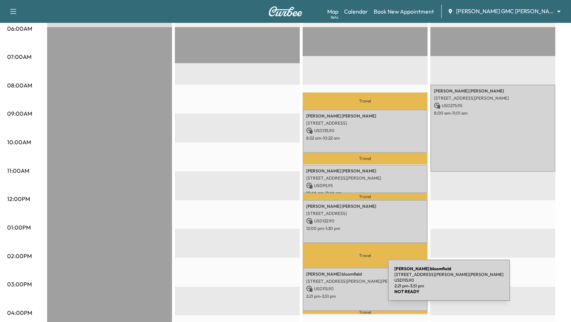
click at [334, 285] on p "USD 115.90" at bounding box center [365, 288] width 118 height 6
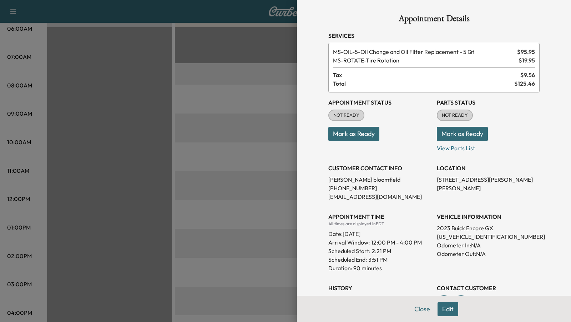
click at [450, 309] on button "Edit" at bounding box center [447, 309] width 21 height 14
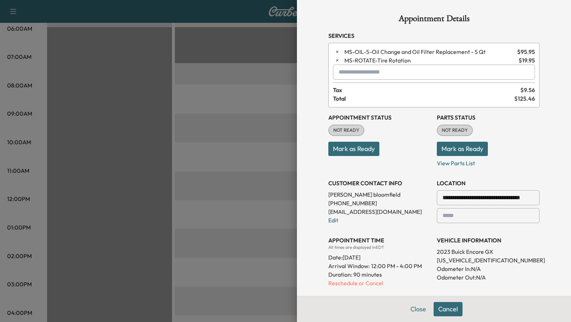
click at [390, 75] on input "text" at bounding box center [434, 72] width 202 height 15
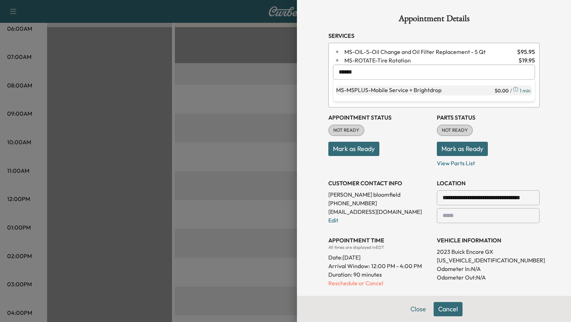
click at [386, 89] on p "MS-MSPLUS - Mobile Service + Brightdrop" at bounding box center [414, 91] width 157 height 10
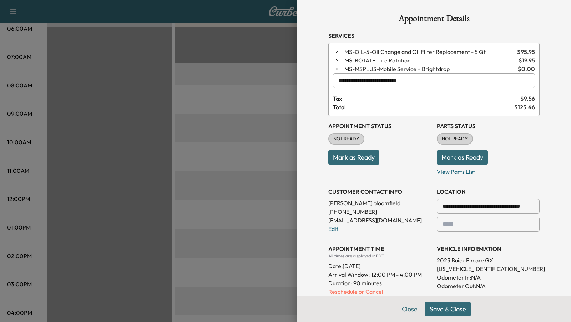
type input "**********"
click at [448, 310] on button "Save & Close" at bounding box center [448, 309] width 46 height 14
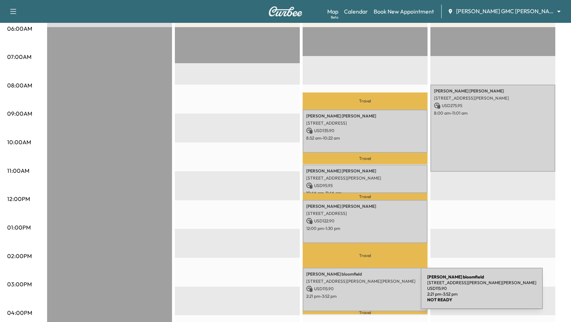
click at [367, 293] on p "2:21 pm - 3:52 pm" at bounding box center [365, 296] width 118 height 6
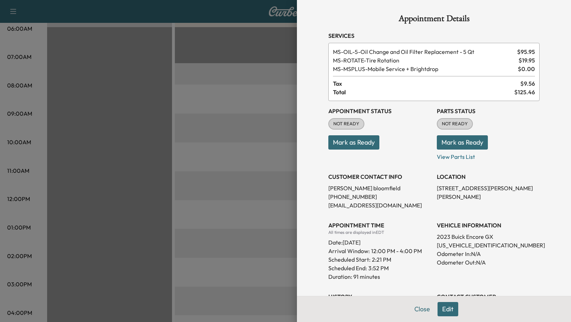
click at [405, 71] on span "MS-MSPLUS - Mobile Service + Brightdrop" at bounding box center [424, 69] width 182 height 9
click at [450, 309] on button "Edit" at bounding box center [447, 309] width 21 height 14
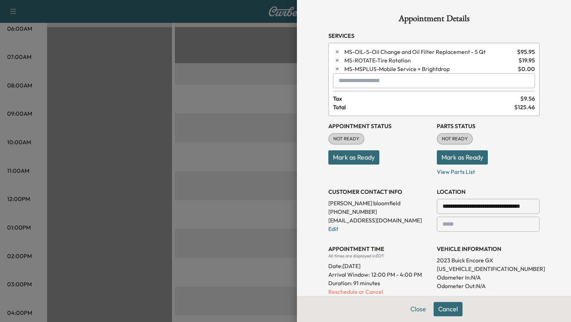
click at [413, 68] on span "MS-MSPLUS - Mobile Service + Brightdrop" at bounding box center [429, 69] width 171 height 9
click at [339, 68] on icon "button" at bounding box center [337, 68] width 5 height 5
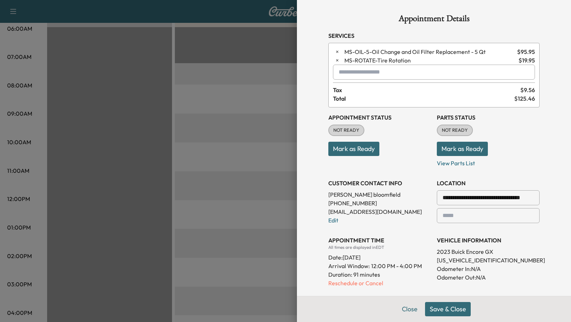
click at [339, 73] on div at bounding box center [340, 72] width 9 height 9
type input "******"
click at [231, 90] on div at bounding box center [285, 161] width 571 height 322
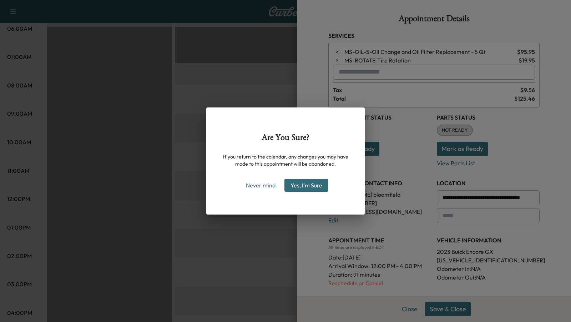
click at [260, 186] on button "Never mind" at bounding box center [261, 184] width 36 height 11
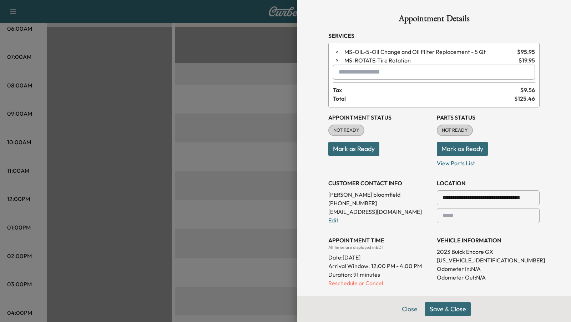
click at [253, 197] on div at bounding box center [285, 161] width 571 height 322
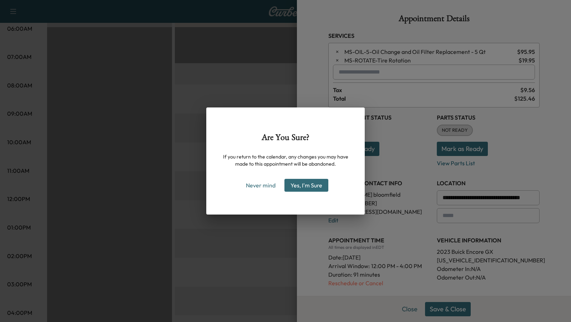
click at [301, 190] on button "Yes, I'm Sure" at bounding box center [306, 185] width 44 height 13
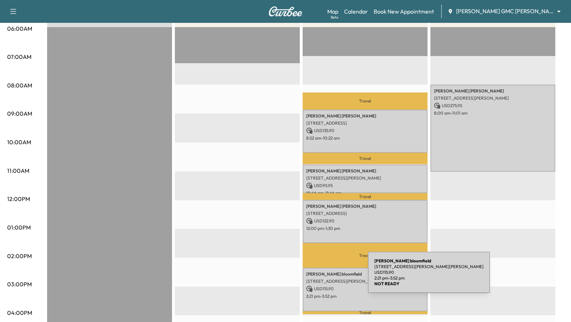
click at [314, 276] on div "[PERSON_NAME] [STREET_ADDRESS][PERSON_NAME][PERSON_NAME] USD 115.90 2:21 pm - 3…" at bounding box center [364, 290] width 125 height 44
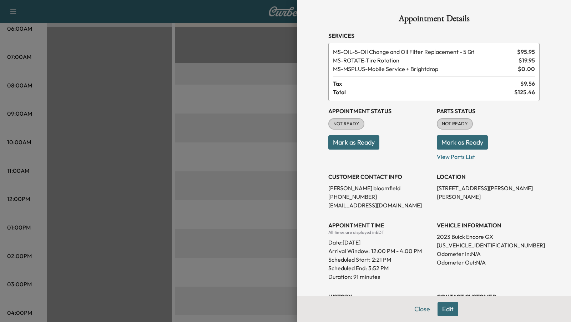
click at [244, 155] on div at bounding box center [285, 161] width 571 height 322
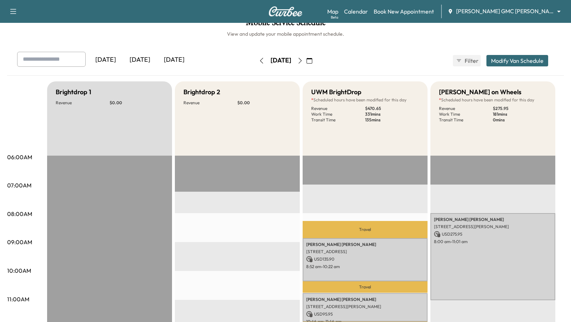
scroll to position [0, 0]
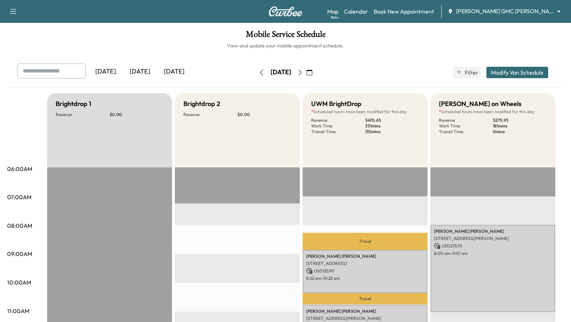
click at [506, 72] on button "Modify Van Schedule" at bounding box center [517, 72] width 62 height 11
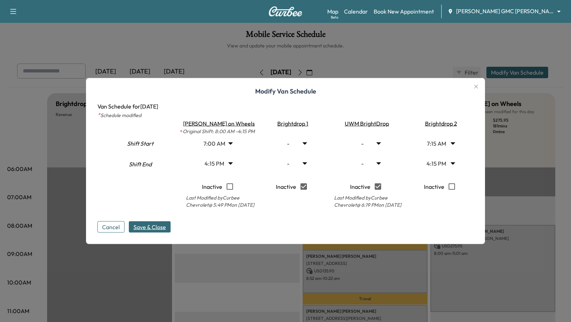
type input "*"
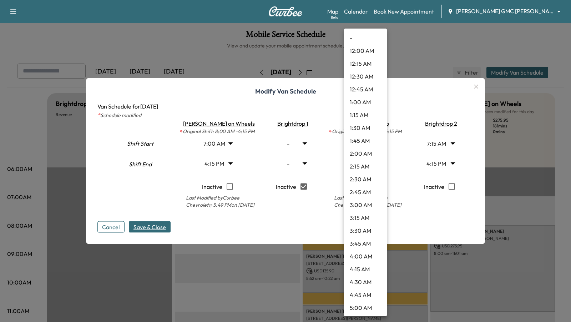
click at [379, 162] on body "Support Log Out Map Beta Calendar Book New Appointment [PERSON_NAME] GMC [PERSO…" at bounding box center [285, 161] width 571 height 322
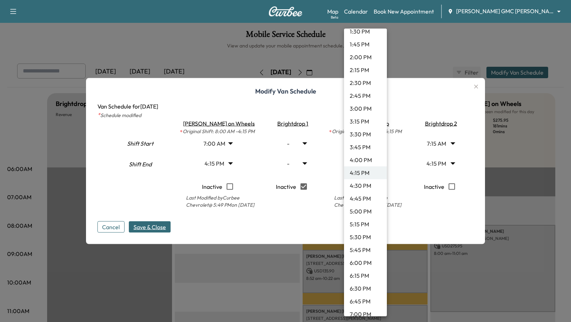
click at [235, 264] on div at bounding box center [285, 161] width 571 height 322
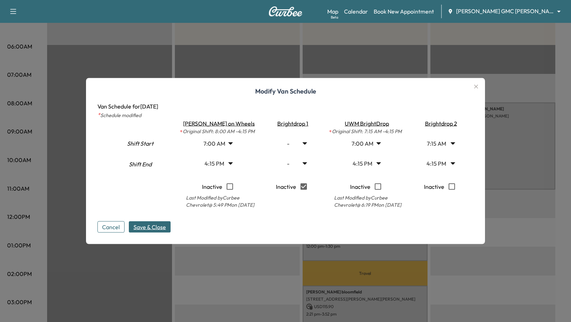
scroll to position [120, 0]
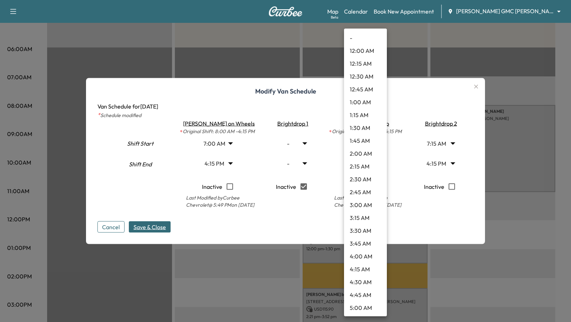
click at [381, 160] on body "Support Log Out Map Beta Calendar Book New Appointment [PERSON_NAME] GMC [PERSO…" at bounding box center [285, 41] width 571 height 322
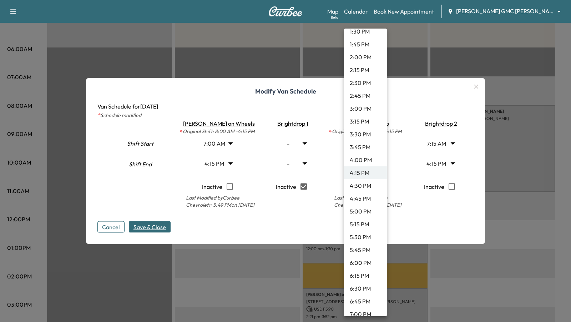
click at [368, 111] on li "3:00 PM" at bounding box center [365, 108] width 43 height 13
type input "**"
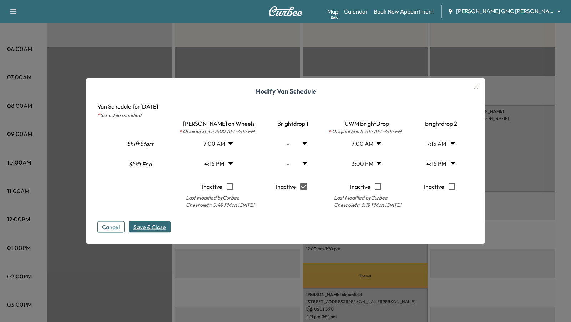
click at [141, 229] on span "Save & Close" at bounding box center [149, 227] width 32 height 9
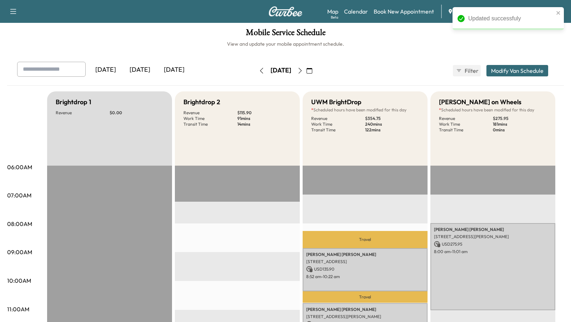
scroll to position [0, 0]
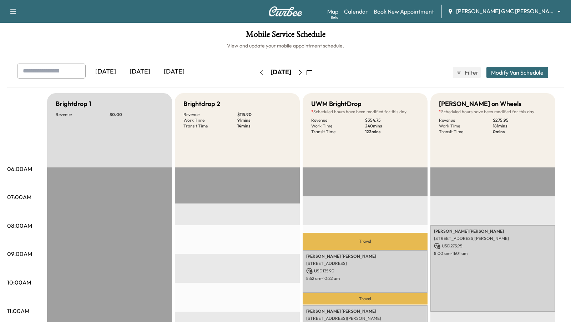
click at [514, 70] on button "Modify Van Schedule" at bounding box center [517, 72] width 62 height 11
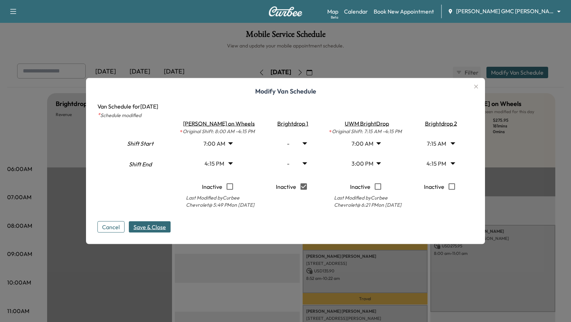
type input "*"
click at [151, 228] on span "Save & Close" at bounding box center [149, 227] width 32 height 9
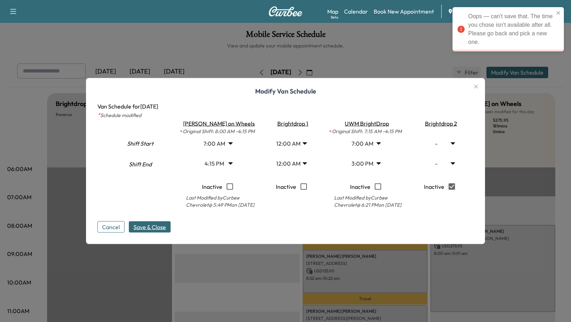
click at [301, 162] on body "Oops — can't save that. The time you chose isn't available after all. Please go…" at bounding box center [285, 161] width 571 height 322
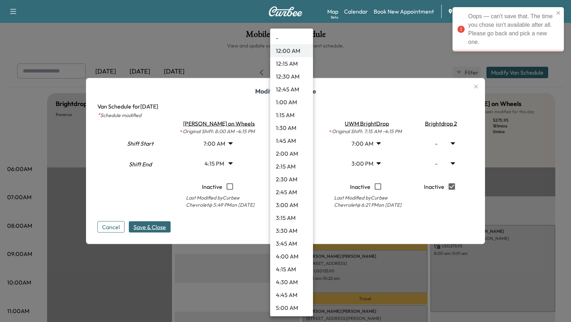
click at [261, 163] on div at bounding box center [285, 161] width 571 height 322
click at [304, 144] on body "Oops — can't save that. The time you chose isn't available after all. Please go…" at bounding box center [285, 161] width 571 height 322
click at [298, 97] on li "1:00 AM" at bounding box center [291, 102] width 43 height 13
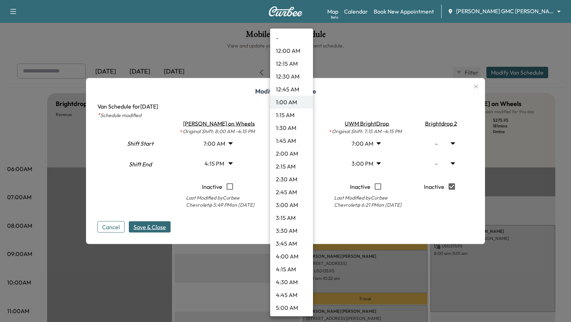
click at [305, 141] on body "Oops — can't save that. The time you chose isn't available after all. Please go…" at bounding box center [285, 161] width 571 height 322
click at [285, 241] on li "7:00 AM" at bounding box center [291, 242] width 43 height 13
type input "*"
click at [305, 163] on body "Support Log Out Map Beta Calendar Book New Appointment [PERSON_NAME] GMC [PERSO…" at bounding box center [285, 161] width 571 height 322
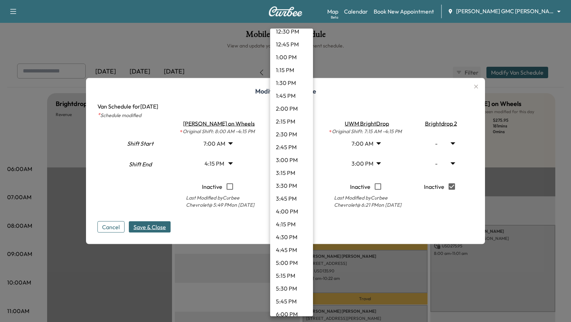
scroll to position [662, 0]
click at [290, 211] on li "4:00 PM" at bounding box center [291, 210] width 43 height 13
type input "**"
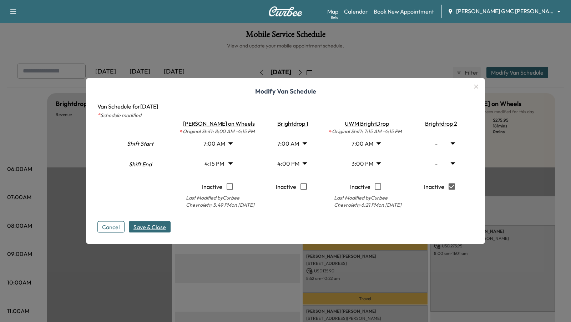
click at [155, 224] on span "Save & Close" at bounding box center [149, 227] width 32 height 9
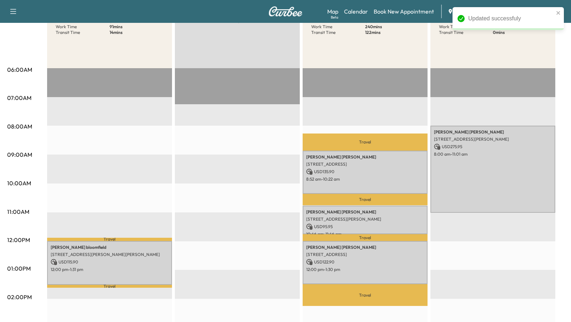
scroll to position [100, 0]
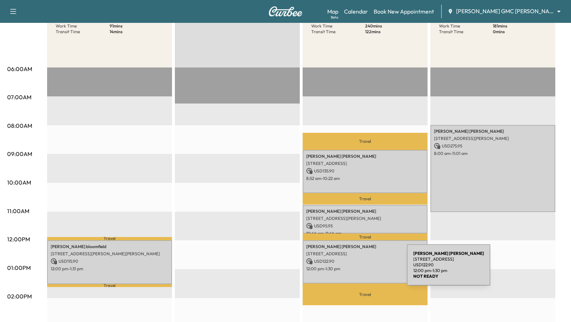
click at [353, 269] on p "12:00 pm - 1:30 pm" at bounding box center [365, 269] width 118 height 6
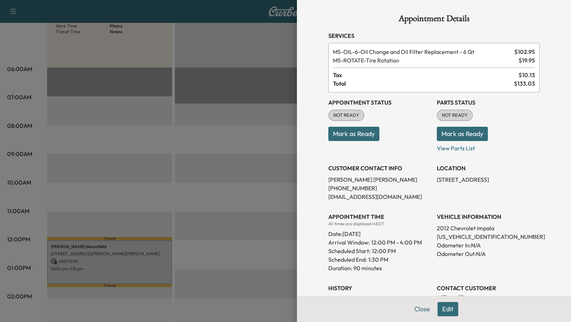
click at [250, 262] on div at bounding box center [285, 161] width 571 height 322
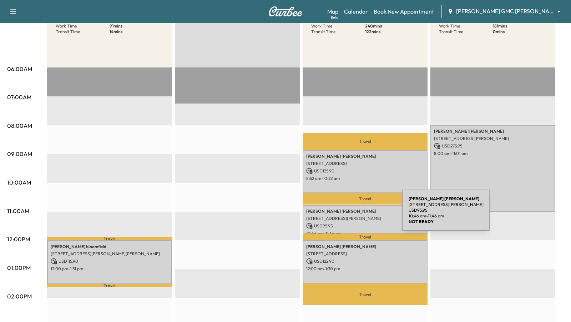
click at [348, 215] on p "[STREET_ADDRESS][PERSON_NAME]" at bounding box center [365, 218] width 118 height 6
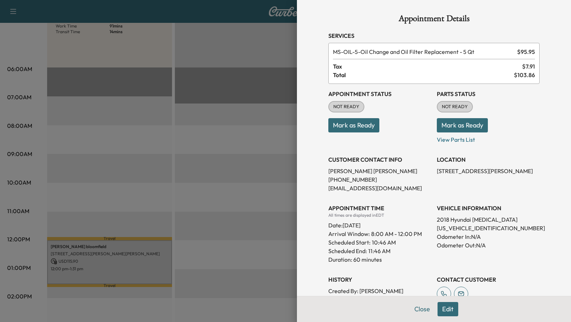
click at [225, 202] on div at bounding box center [285, 161] width 571 height 322
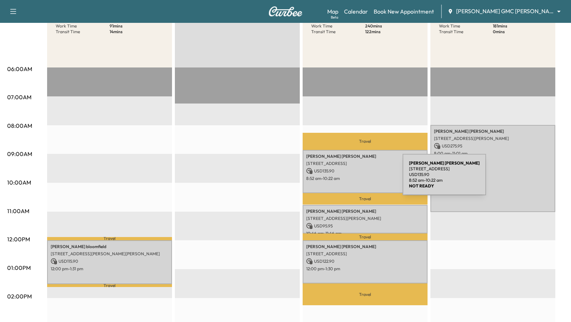
click at [349, 179] on p "8:52 am - 10:22 am" at bounding box center [365, 178] width 118 height 6
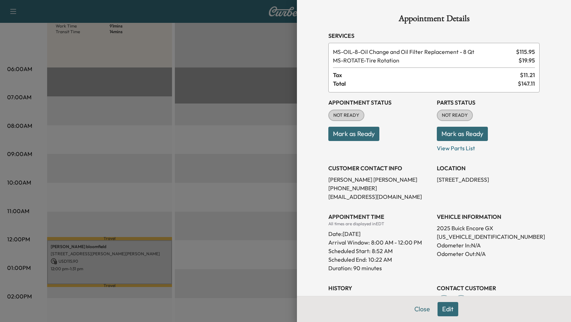
click at [233, 175] on div at bounding box center [285, 161] width 571 height 322
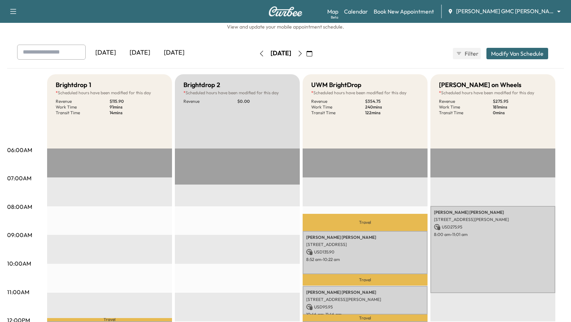
scroll to position [0, 0]
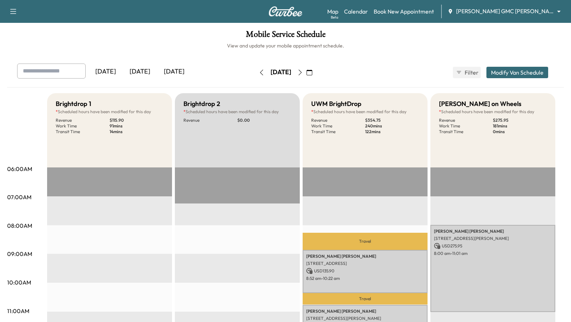
click at [303, 72] on icon "button" at bounding box center [300, 73] width 6 height 6
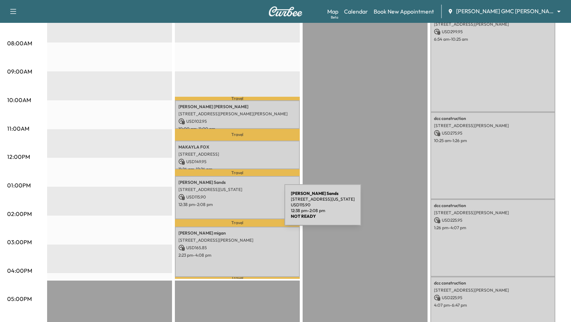
scroll to position [184, 0]
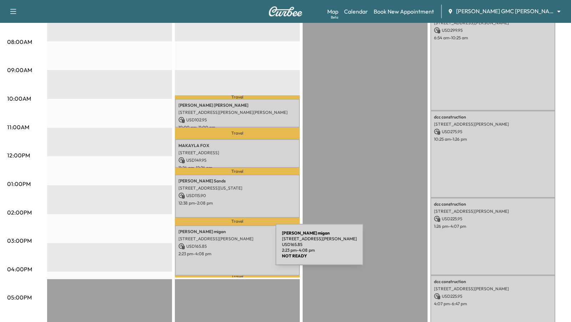
click at [222, 249] on div "[PERSON_NAME] [STREET_ADDRESS][PERSON_NAME] USD 165.85 2:23 pm - 4:08 pm" at bounding box center [237, 250] width 125 height 50
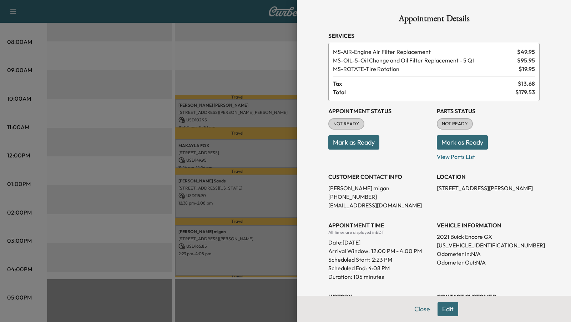
click at [96, 191] on div at bounding box center [285, 161] width 571 height 322
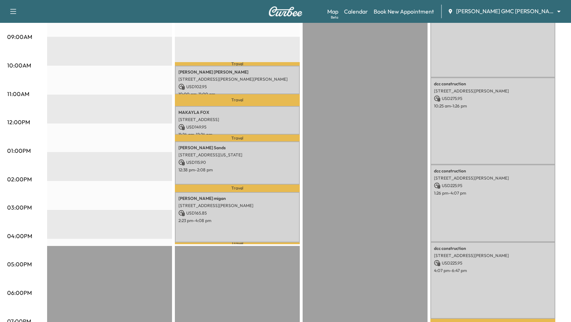
scroll to position [220, 0]
